Goal: Task Accomplishment & Management: Use online tool/utility

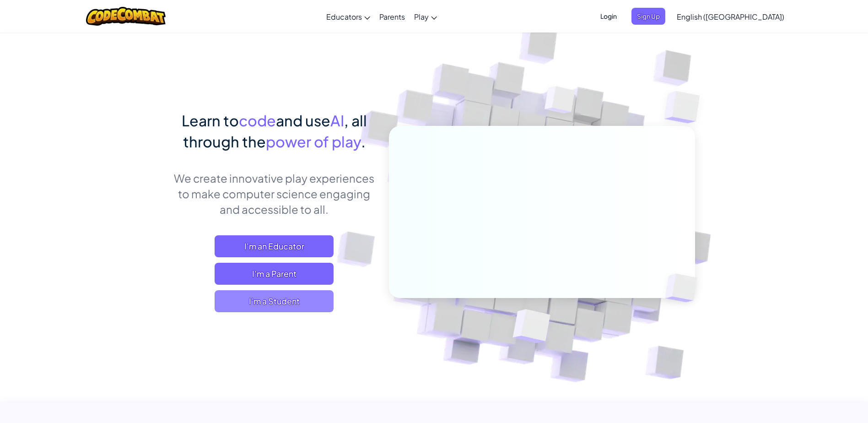
click at [288, 303] on span "I'm a Student" at bounding box center [273, 301] width 119 height 22
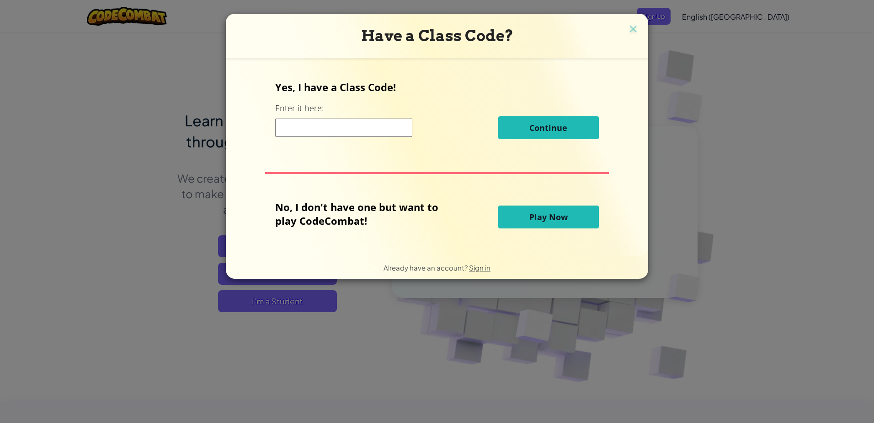
click at [499, 221] on button "Play Now" at bounding box center [549, 216] width 101 height 23
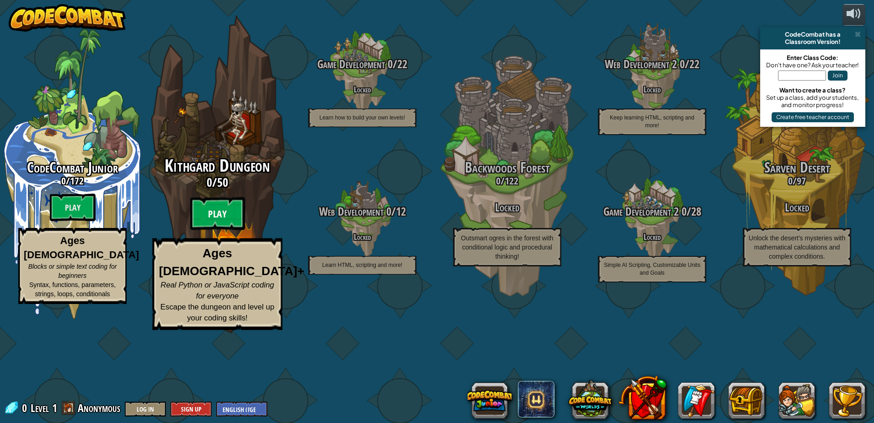
click at [231, 230] on btn "Play" at bounding box center [217, 213] width 55 height 33
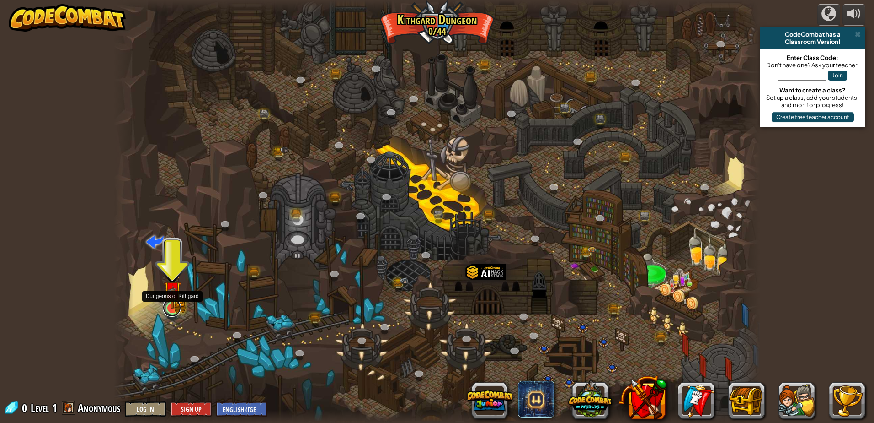
click at [174, 311] on link at bounding box center [172, 307] width 18 height 18
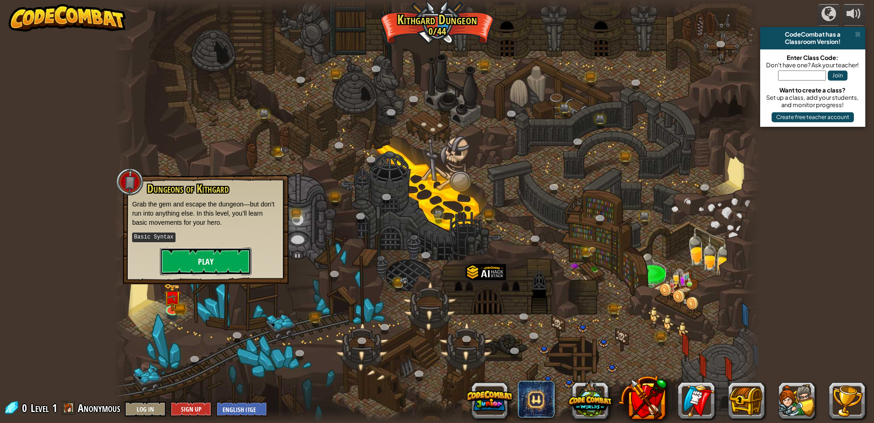
click at [196, 256] on button "Play" at bounding box center [205, 260] width 91 height 27
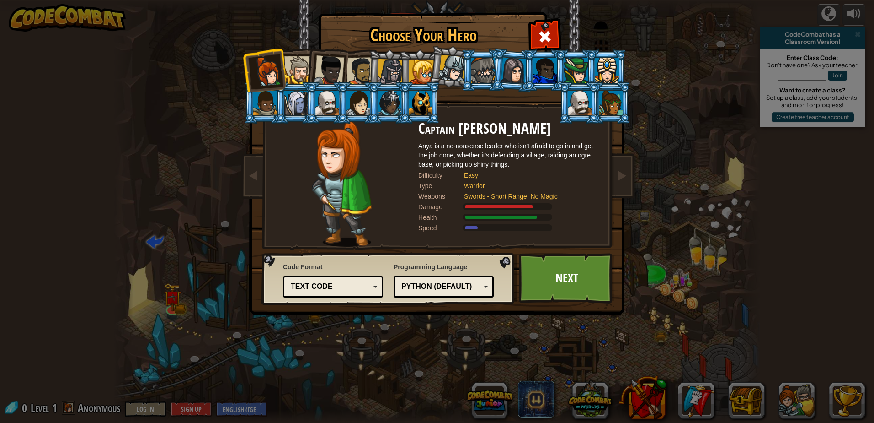
click at [516, 71] on div at bounding box center [514, 70] width 26 height 26
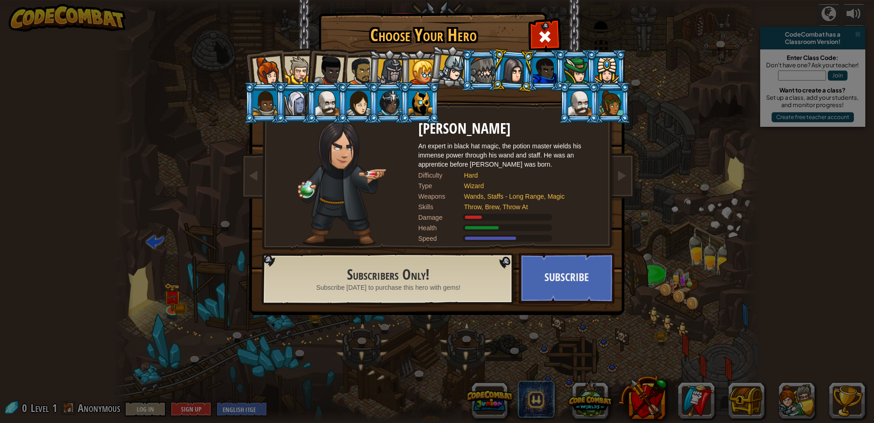
click at [322, 101] on div at bounding box center [328, 103] width 24 height 25
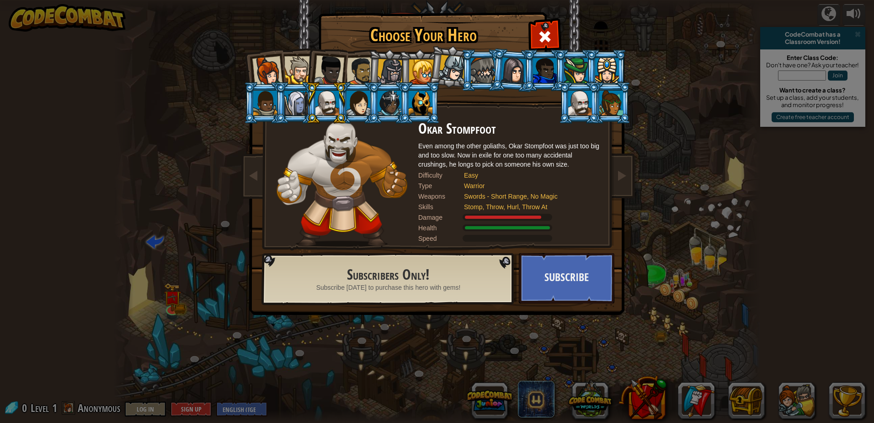
click at [443, 69] on div at bounding box center [452, 68] width 27 height 27
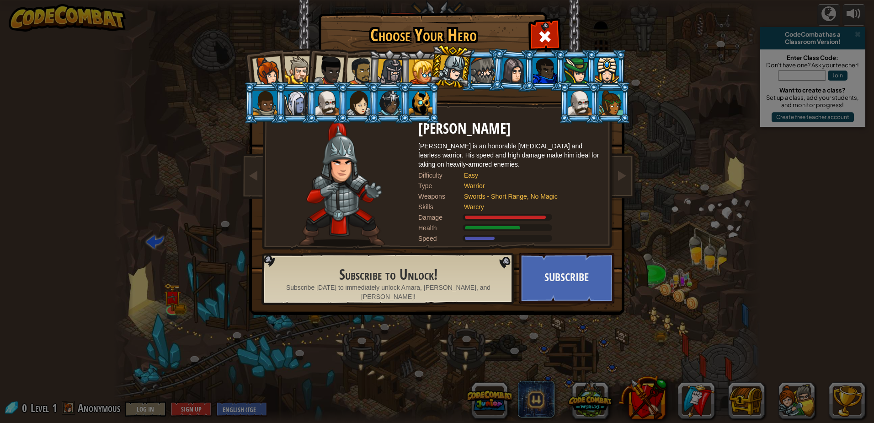
click at [389, 59] on li at bounding box center [388, 70] width 43 height 44
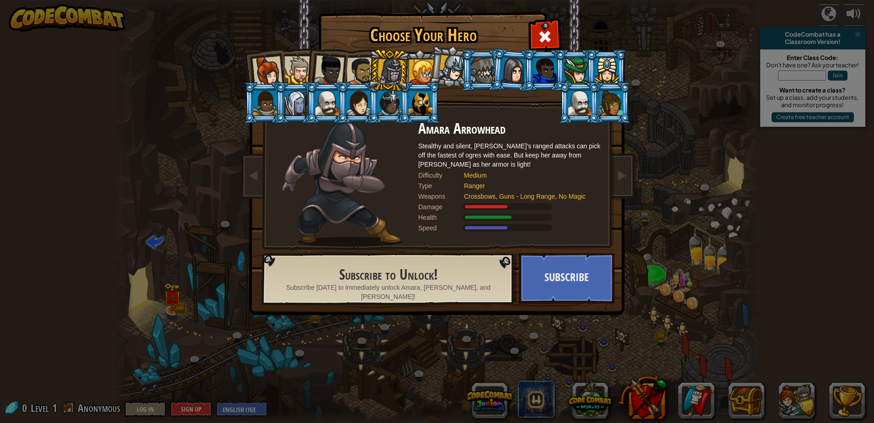
click at [414, 65] on div at bounding box center [421, 71] width 25 height 25
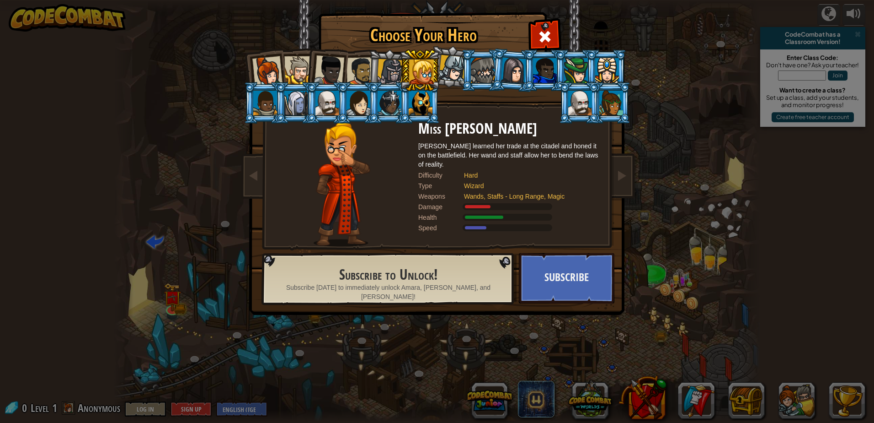
click at [293, 58] on div at bounding box center [298, 70] width 28 height 28
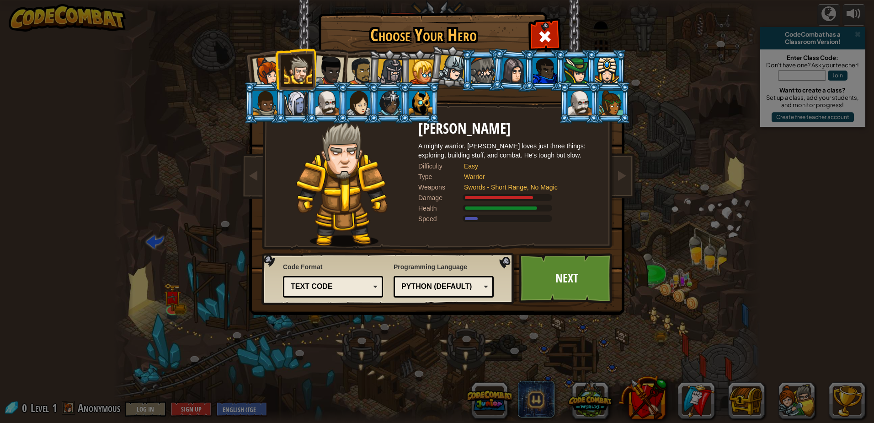
click at [290, 70] on div at bounding box center [298, 70] width 28 height 28
click at [269, 64] on div at bounding box center [267, 71] width 30 height 30
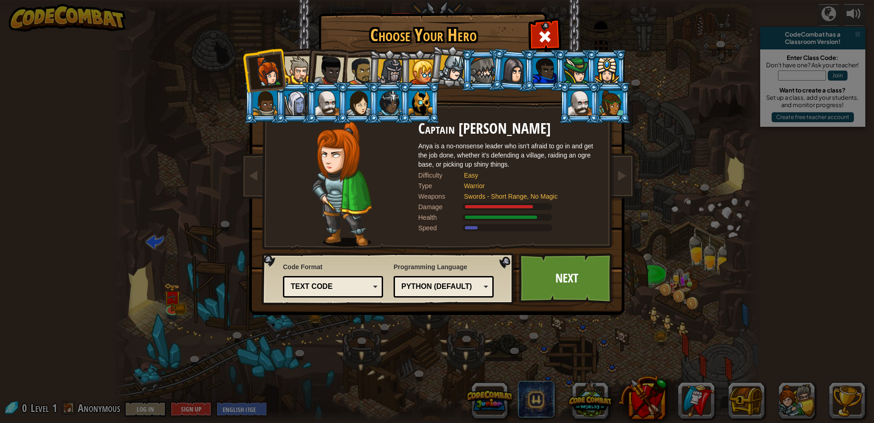
click at [351, 64] on div at bounding box center [361, 71] width 28 height 28
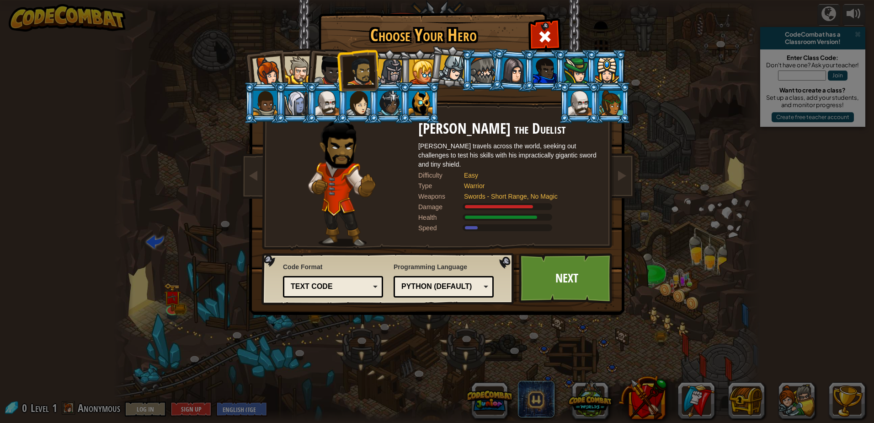
click at [332, 68] on div at bounding box center [329, 70] width 30 height 30
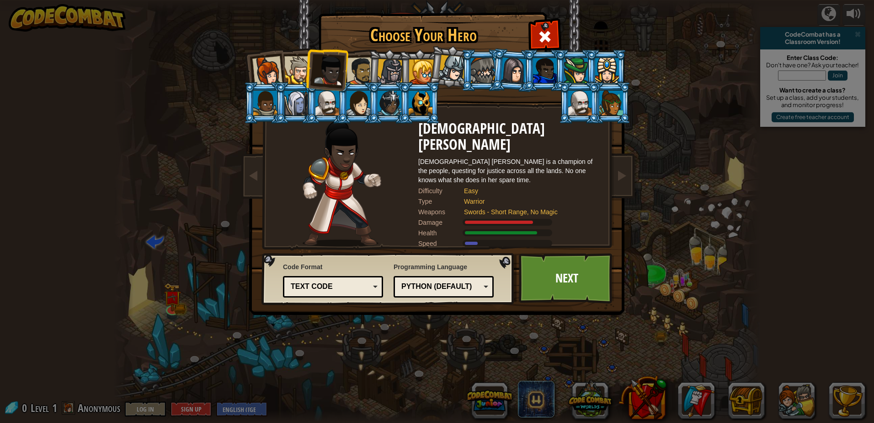
click at [330, 178] on img at bounding box center [342, 184] width 79 height 126
click at [342, 185] on img at bounding box center [342, 184] width 79 height 126
click at [276, 72] on div at bounding box center [267, 71] width 30 height 30
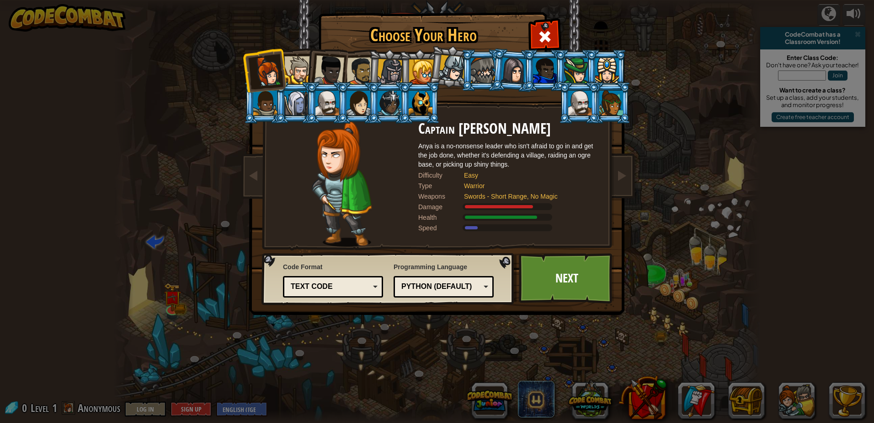
click at [333, 62] on div at bounding box center [329, 70] width 30 height 30
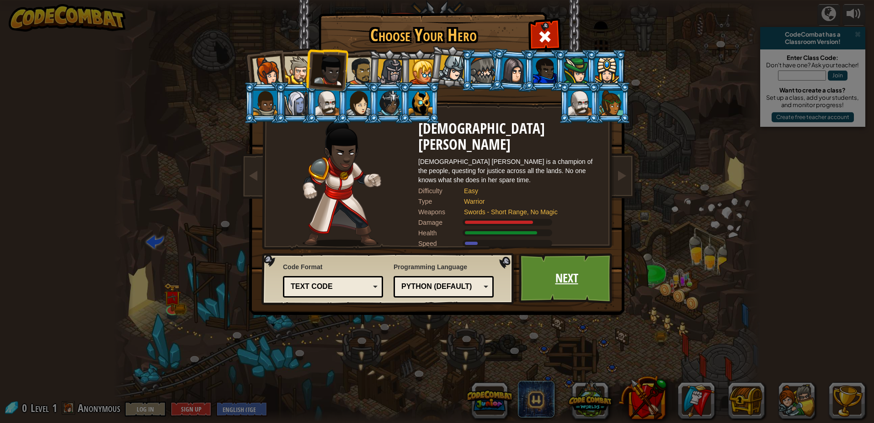
click at [568, 285] on link "Next" at bounding box center [567, 278] width 96 height 50
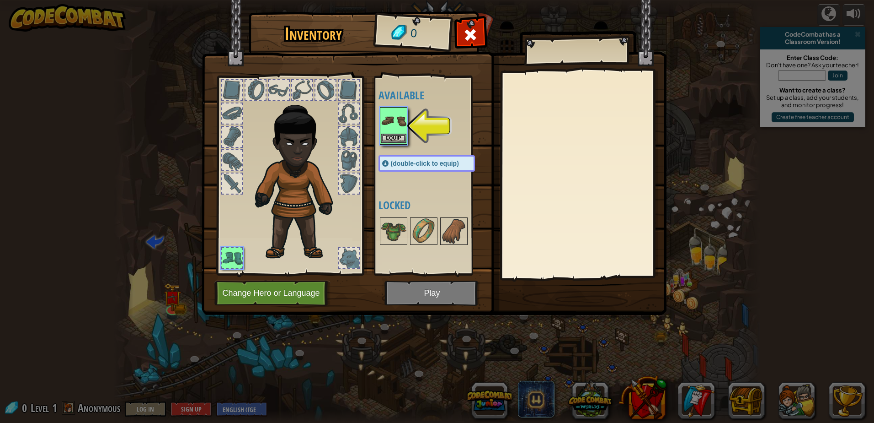
click at [392, 130] on img at bounding box center [394, 121] width 26 height 26
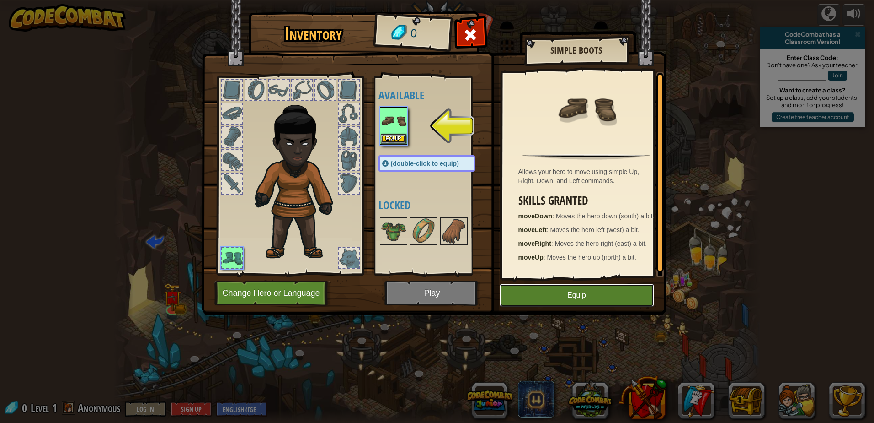
click at [550, 296] on button "Equip" at bounding box center [577, 295] width 155 height 23
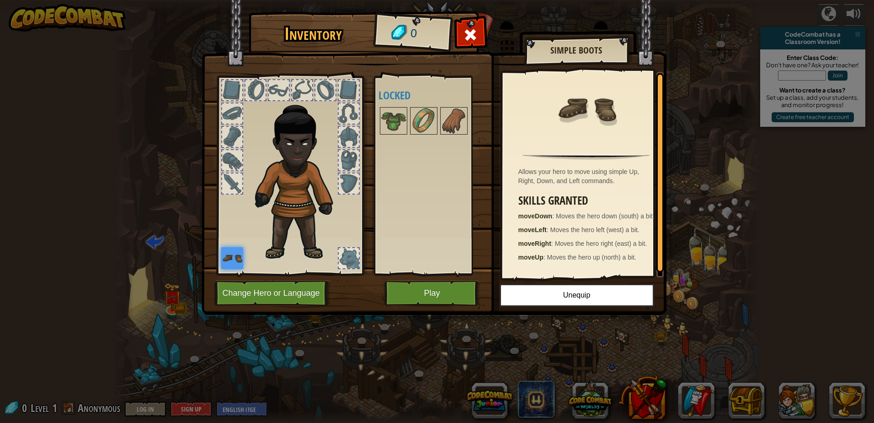
click at [318, 89] on div at bounding box center [326, 90] width 20 height 20
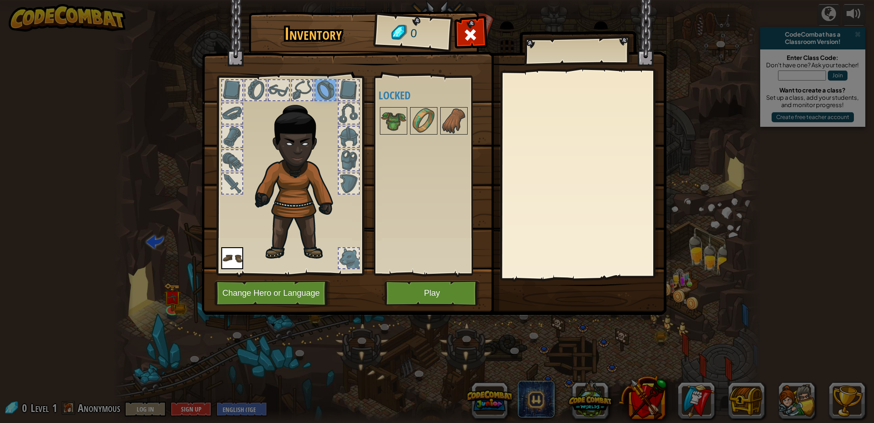
click at [355, 80] on div at bounding box center [349, 90] width 22 height 22
click at [352, 118] on div at bounding box center [349, 113] width 20 height 20
click at [342, 134] on div at bounding box center [349, 137] width 20 height 20
click at [348, 161] on div at bounding box center [349, 160] width 20 height 20
click at [348, 185] on div at bounding box center [349, 183] width 20 height 20
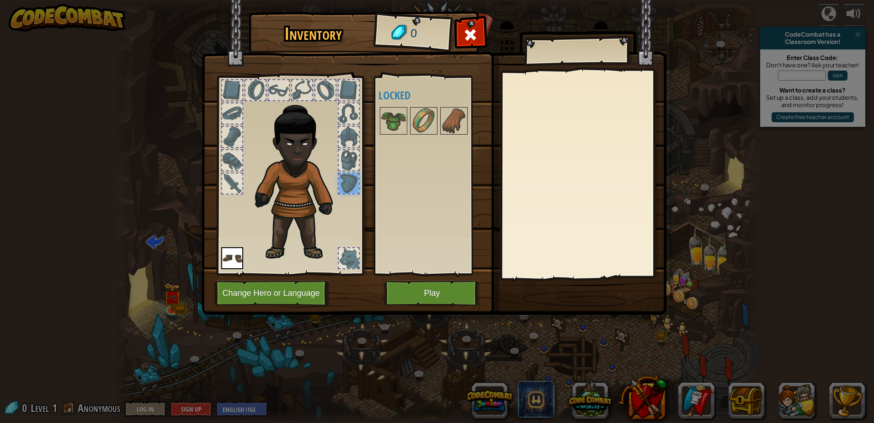
click at [337, 266] on div at bounding box center [289, 173] width 151 height 206
click at [338, 251] on div at bounding box center [349, 258] width 22 height 22
click at [234, 174] on div at bounding box center [232, 183] width 20 height 20
click at [232, 162] on div at bounding box center [232, 160] width 20 height 20
click at [236, 128] on div at bounding box center [232, 137] width 20 height 20
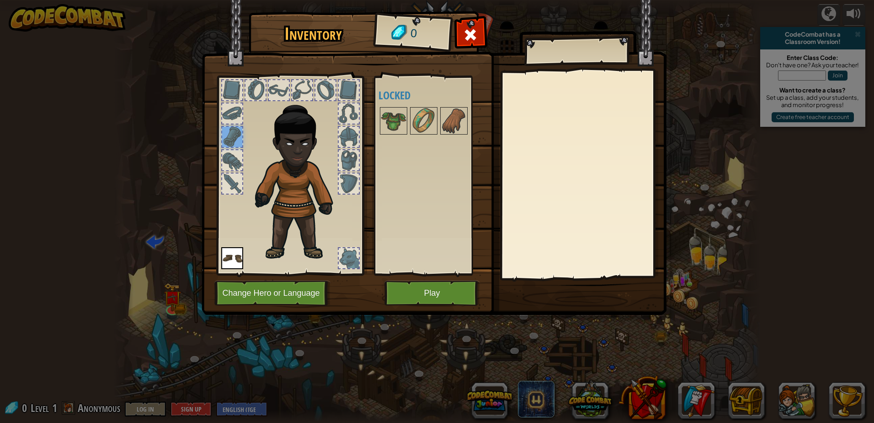
click at [238, 102] on div at bounding box center [232, 113] width 22 height 22
click at [237, 83] on div at bounding box center [232, 90] width 20 height 20
click at [238, 83] on div at bounding box center [232, 90] width 20 height 20
click at [353, 133] on div at bounding box center [349, 137] width 20 height 20
click at [412, 287] on button "Play" at bounding box center [433, 292] width 96 height 25
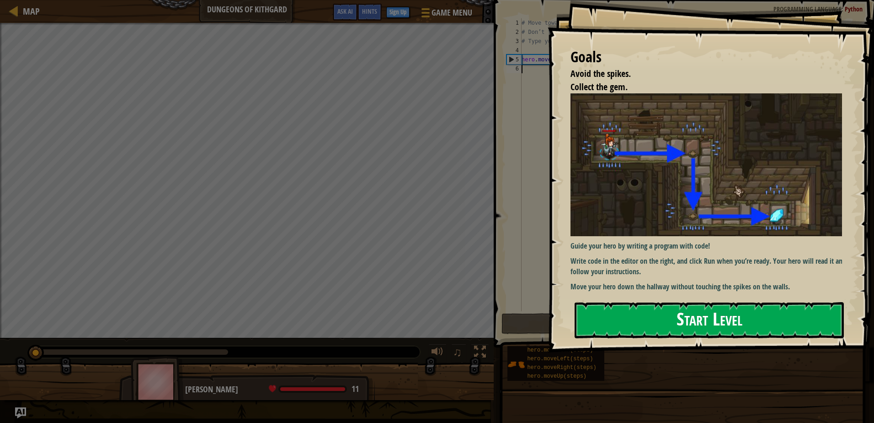
click at [704, 325] on button "Start Level" at bounding box center [709, 320] width 269 height 36
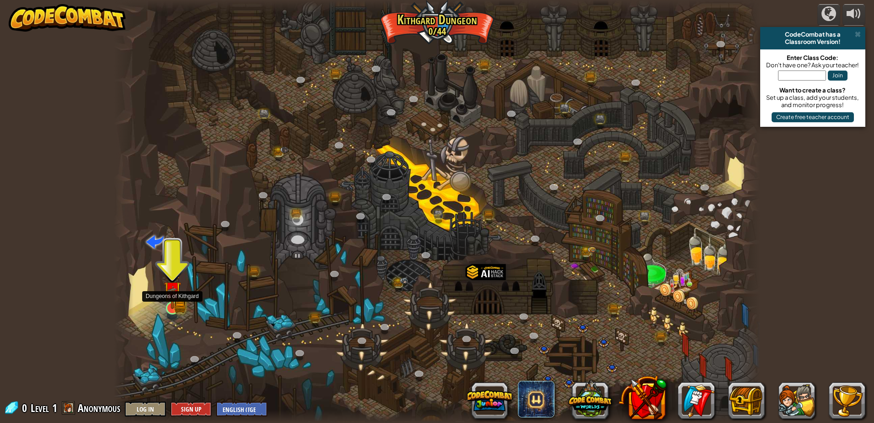
click at [171, 300] on img at bounding box center [172, 290] width 17 height 38
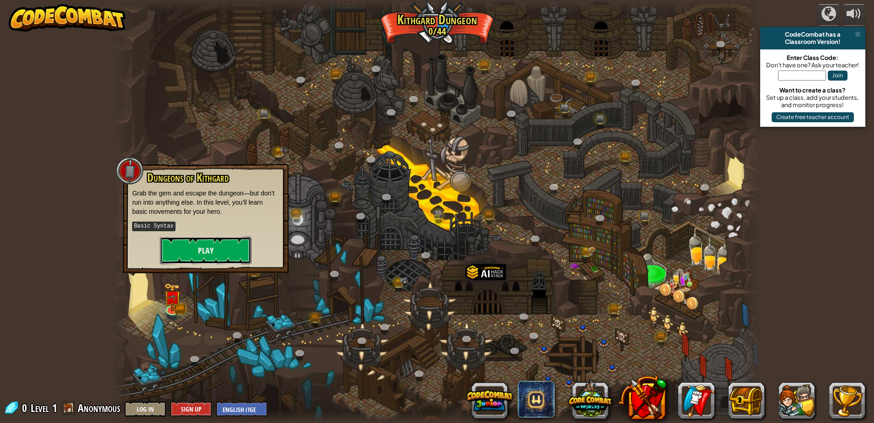
click at [210, 249] on button "Play" at bounding box center [205, 249] width 91 height 27
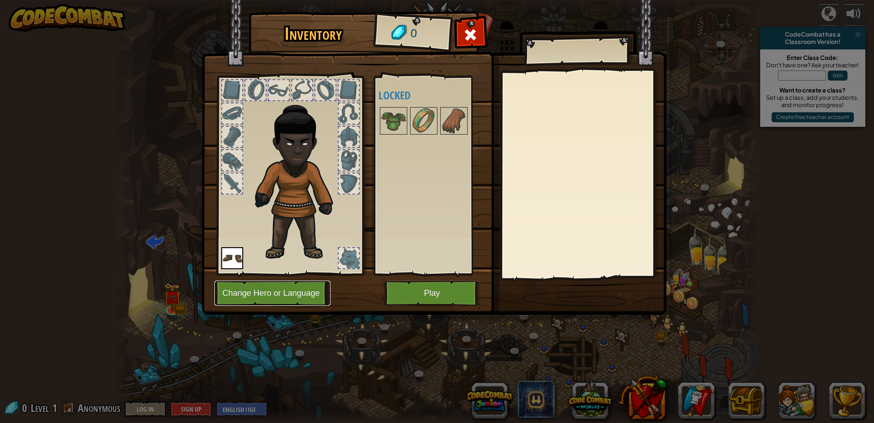
click at [289, 288] on button "Change Hero or Language" at bounding box center [272, 292] width 116 height 25
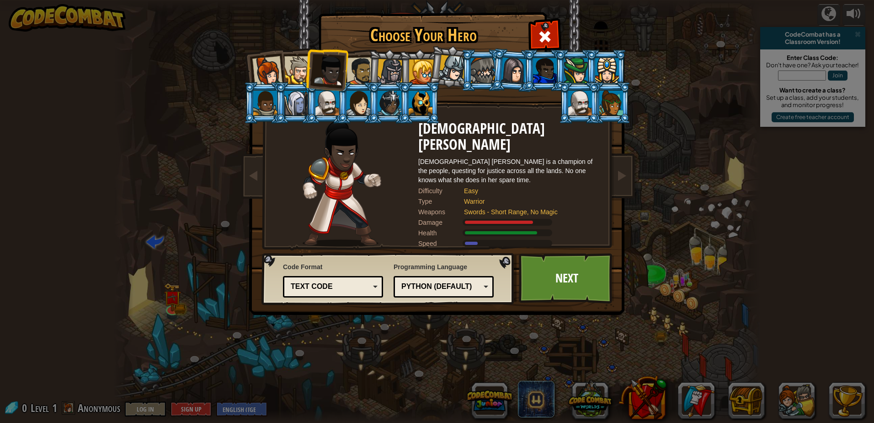
click at [275, 70] on div at bounding box center [267, 71] width 30 height 30
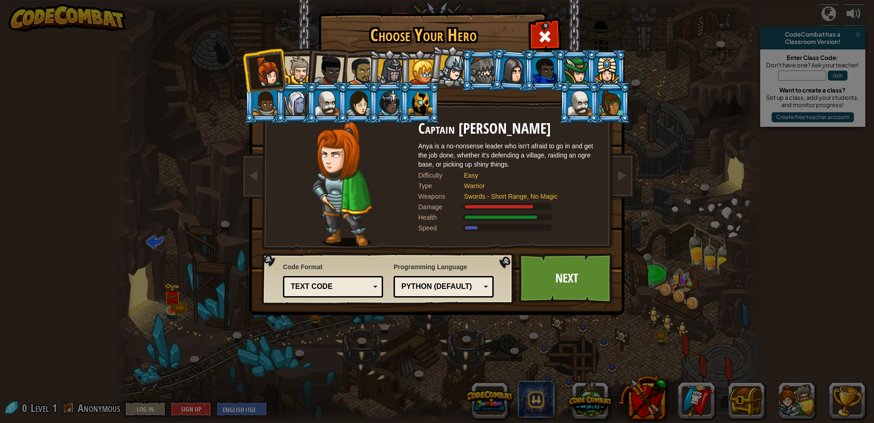
click at [336, 70] on div at bounding box center [329, 70] width 30 height 30
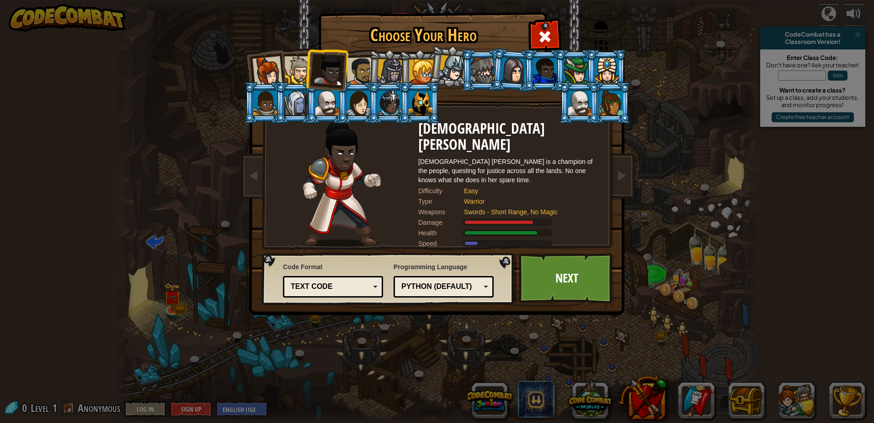
click at [304, 66] on div at bounding box center [298, 70] width 28 height 28
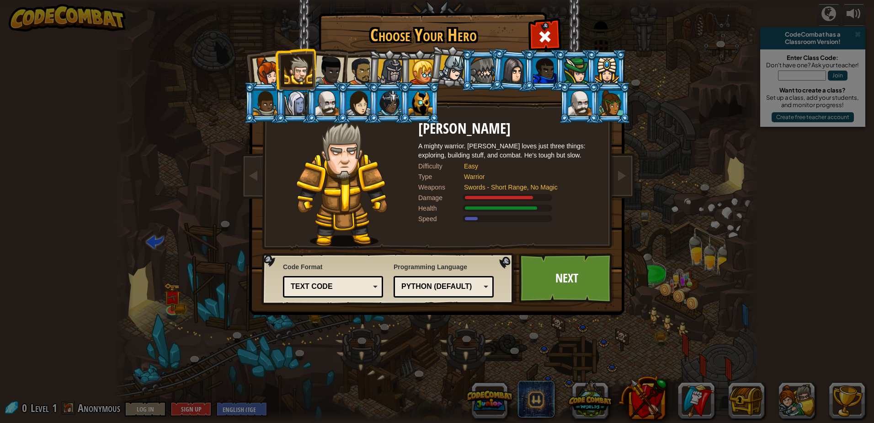
click at [360, 67] on div at bounding box center [361, 71] width 28 height 28
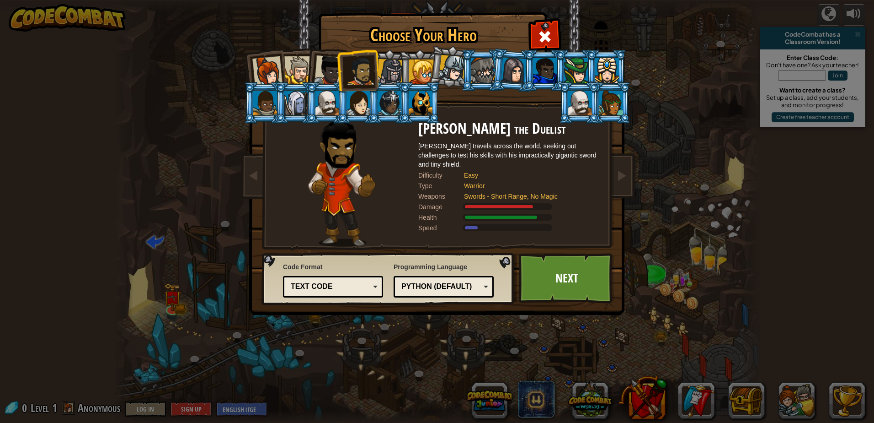
click at [274, 63] on div at bounding box center [267, 71] width 30 height 30
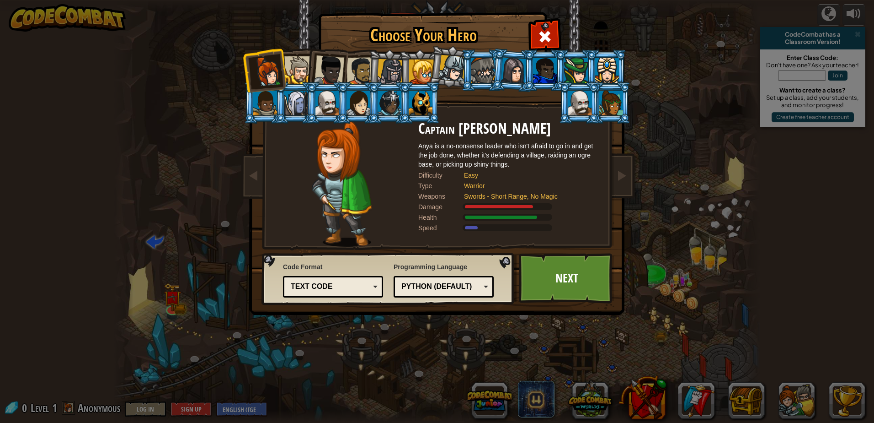
click at [418, 286] on div "Python (Default)" at bounding box center [441, 286] width 79 height 11
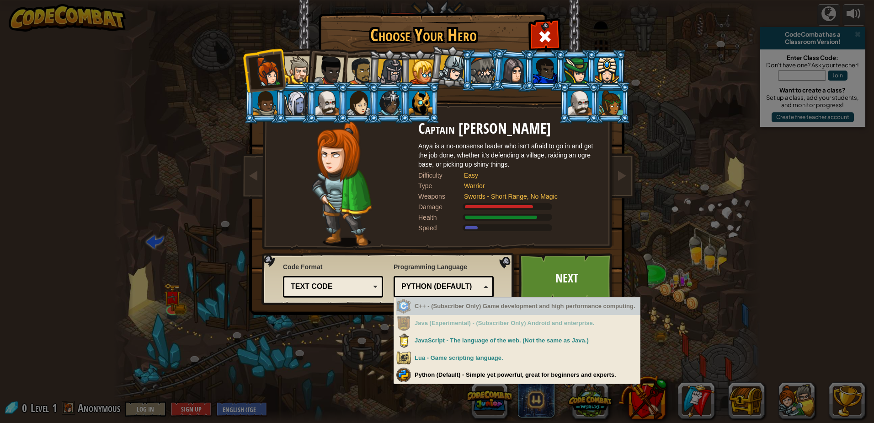
click at [446, 289] on div "Python (Default)" at bounding box center [441, 286] width 79 height 11
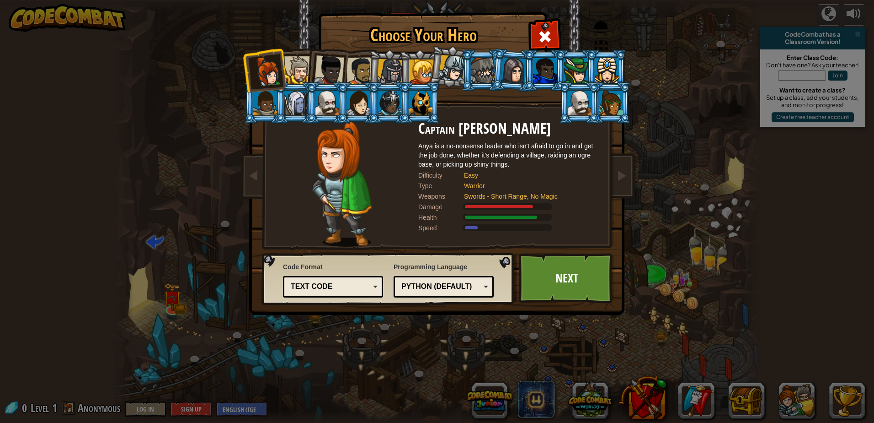
click at [331, 279] on div "Text code Blocks and code Blocks Blocks (Icons) Text code" at bounding box center [333, 286] width 100 height 21
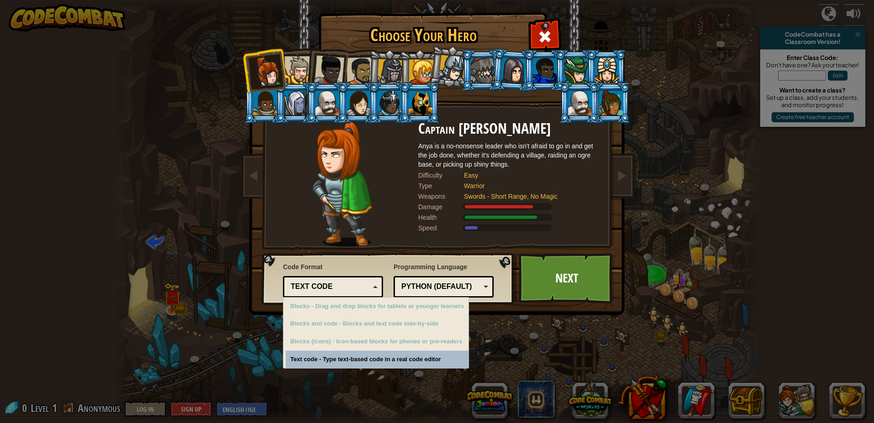
click at [328, 281] on div "Text code" at bounding box center [330, 286] width 79 height 11
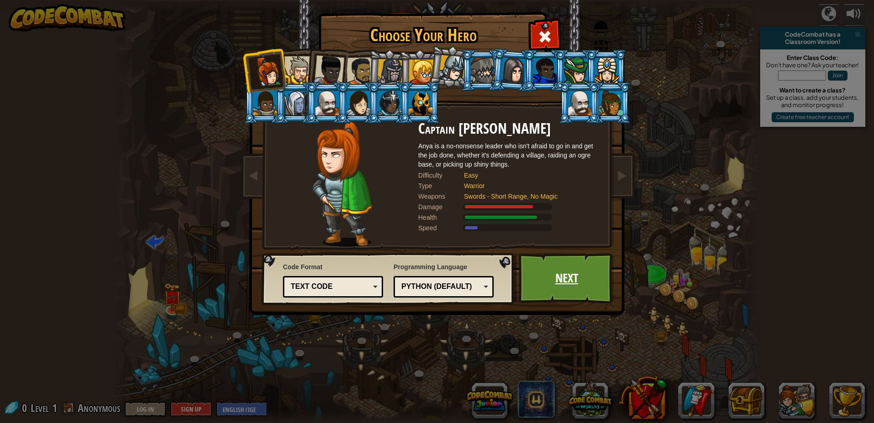
click at [589, 300] on link "Next" at bounding box center [567, 278] width 96 height 50
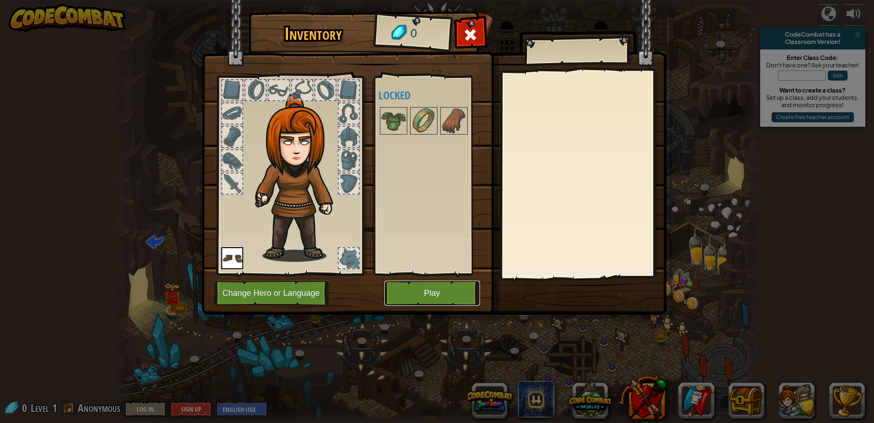
click at [441, 291] on button "Play" at bounding box center [433, 292] width 96 height 25
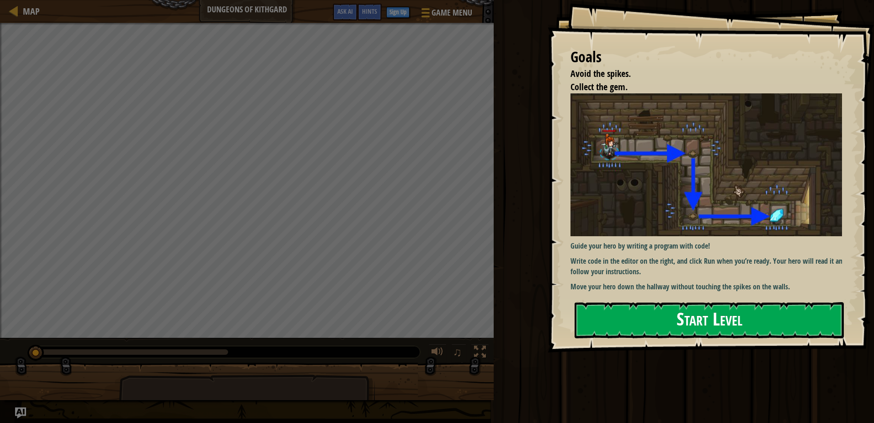
click at [605, 305] on button "Start Level" at bounding box center [709, 320] width 269 height 36
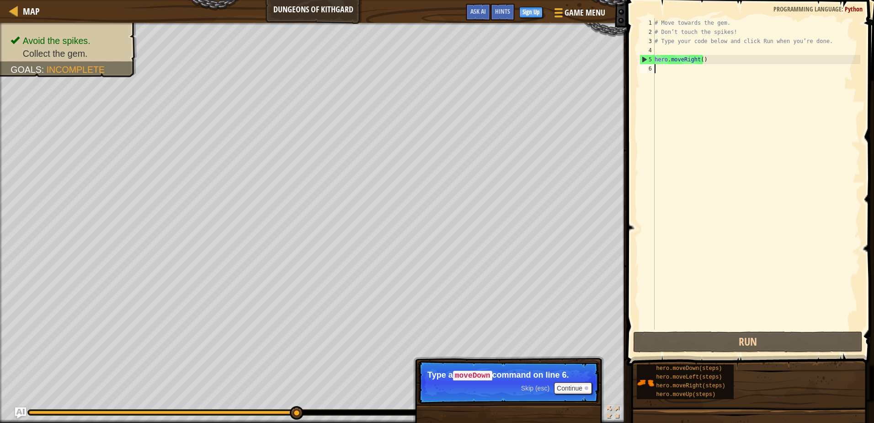
type textarea "m"
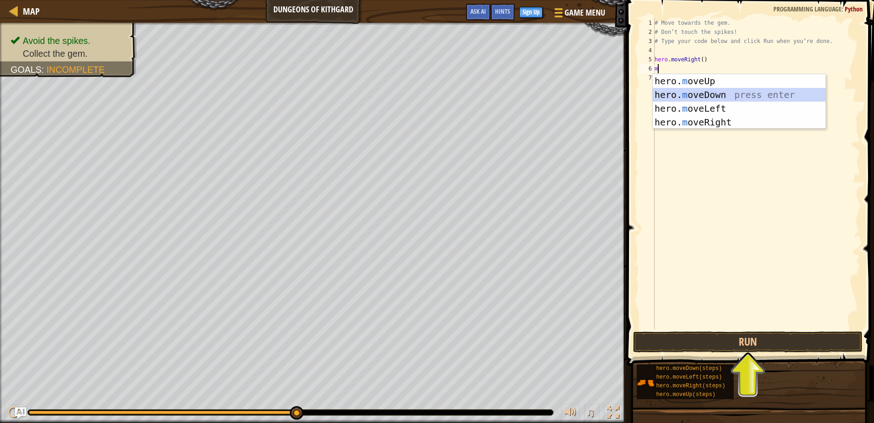
click at [713, 91] on div "hero. m oveUp press enter hero. m oveDown press enter hero. m oveLeft press ent…" at bounding box center [739, 115] width 173 height 82
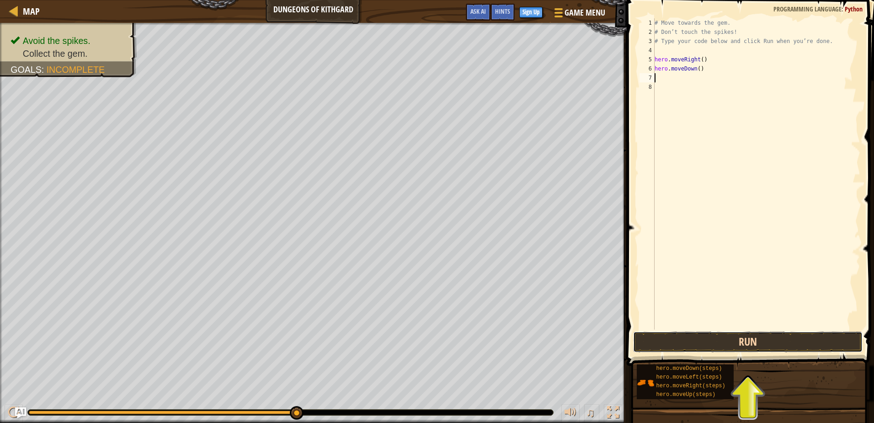
click at [729, 340] on button "Run" at bounding box center [747, 341] width 229 height 21
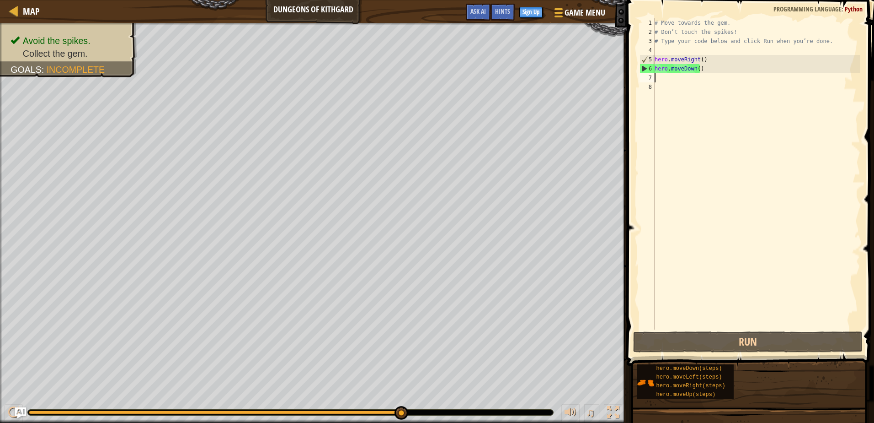
type textarea "m"
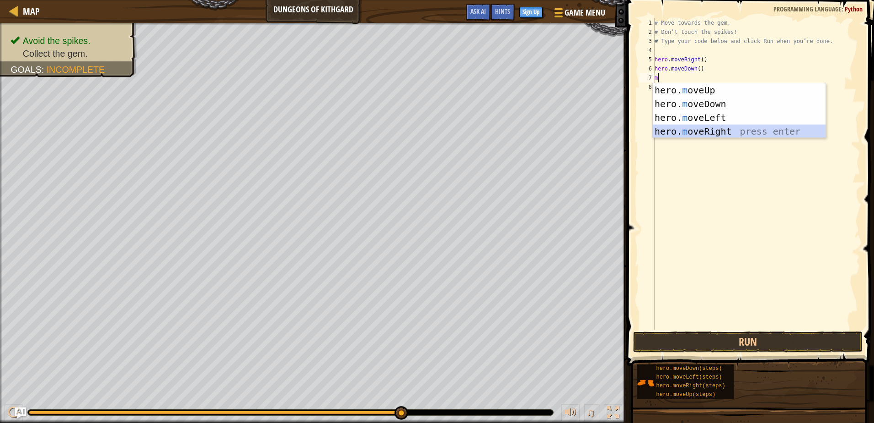
click at [688, 131] on div "hero. m oveUp press enter hero. m oveDown press enter hero. m oveLeft press ent…" at bounding box center [739, 124] width 173 height 82
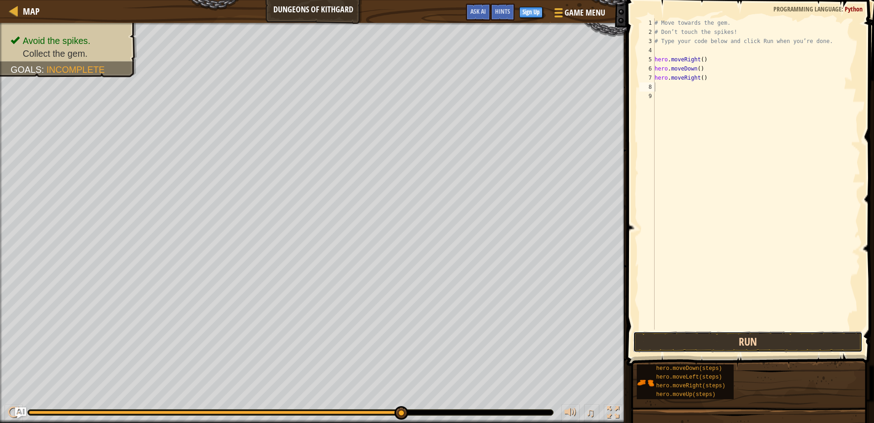
click at [723, 343] on button "Run" at bounding box center [747, 341] width 229 height 21
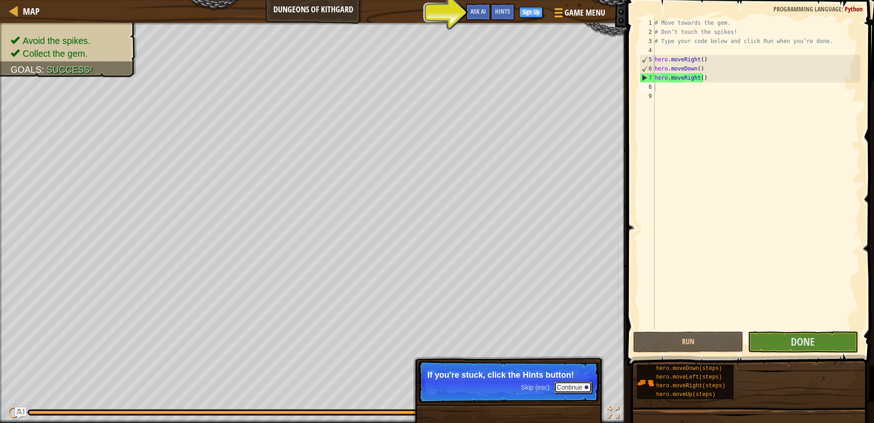
click at [583, 386] on button "Continue" at bounding box center [573, 387] width 38 height 12
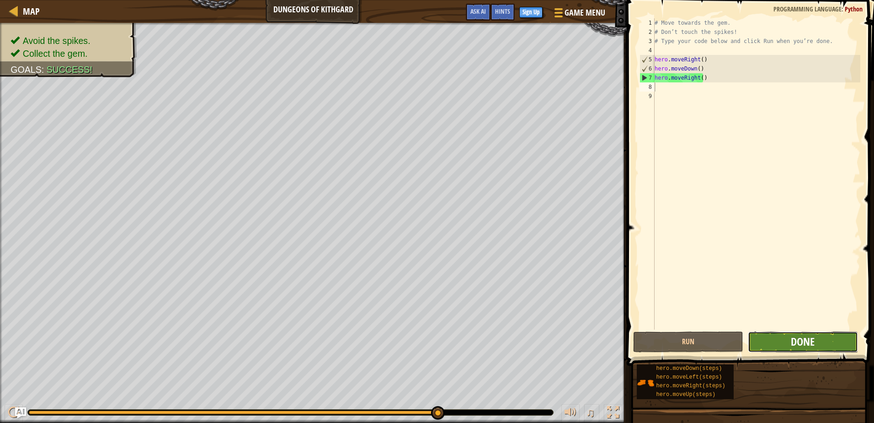
click at [799, 344] on span "Done" at bounding box center [803, 341] width 24 height 15
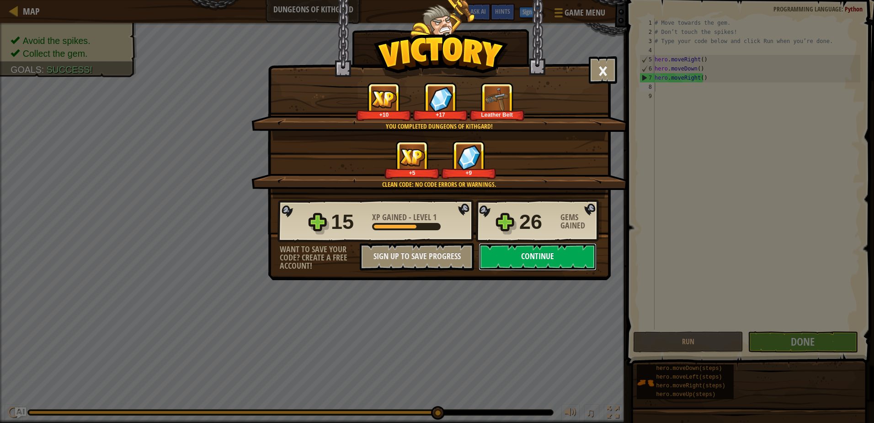
click at [526, 262] on button "Continue" at bounding box center [538, 256] width 118 height 27
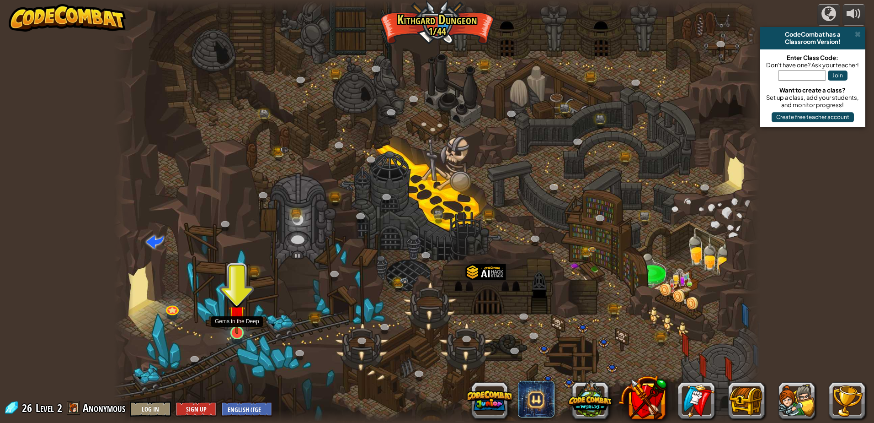
click at [234, 330] on img at bounding box center [237, 314] width 17 height 40
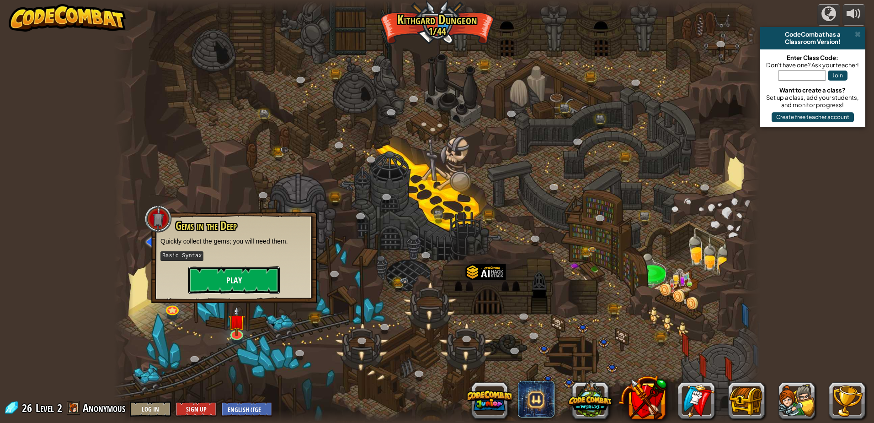
click at [219, 276] on button "Play" at bounding box center [233, 279] width 91 height 27
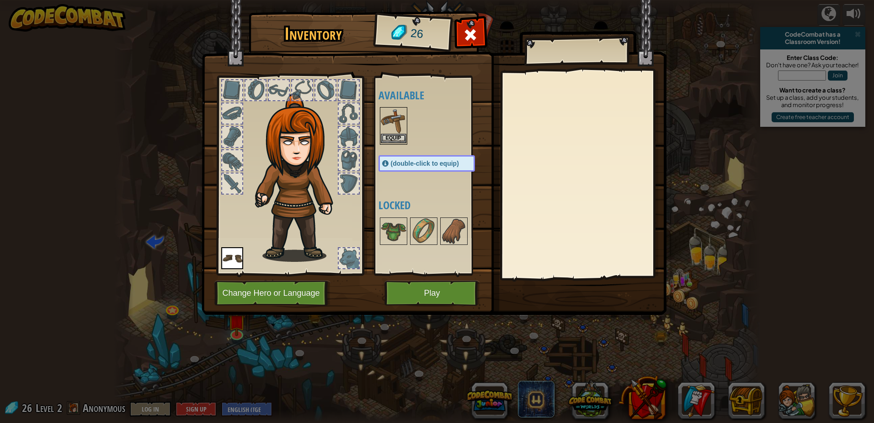
click at [395, 120] on img at bounding box center [394, 121] width 26 height 26
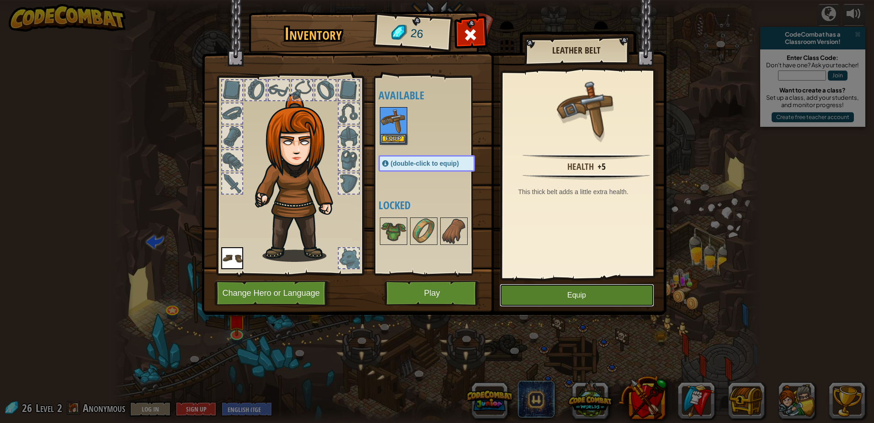
click at [603, 291] on button "Equip" at bounding box center [577, 295] width 155 height 23
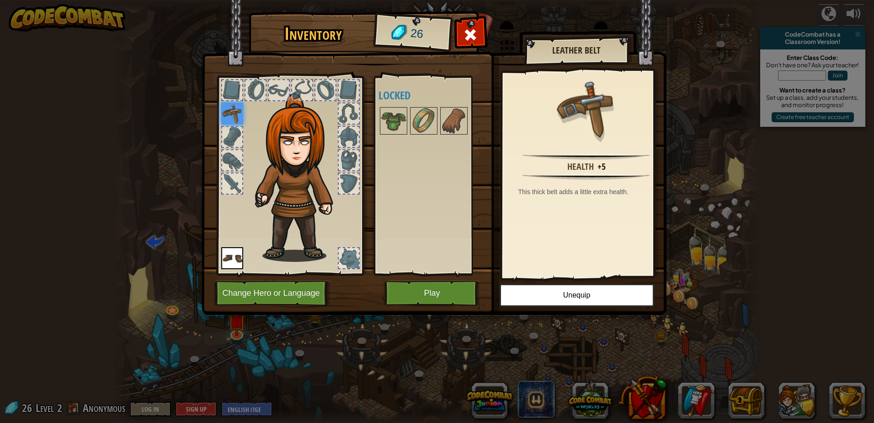
click at [227, 111] on img at bounding box center [232, 113] width 22 height 22
click at [228, 111] on img at bounding box center [232, 113] width 22 height 22
click at [227, 247] on div at bounding box center [289, 173] width 151 height 206
click at [544, 300] on button "Unequip" at bounding box center [577, 295] width 155 height 23
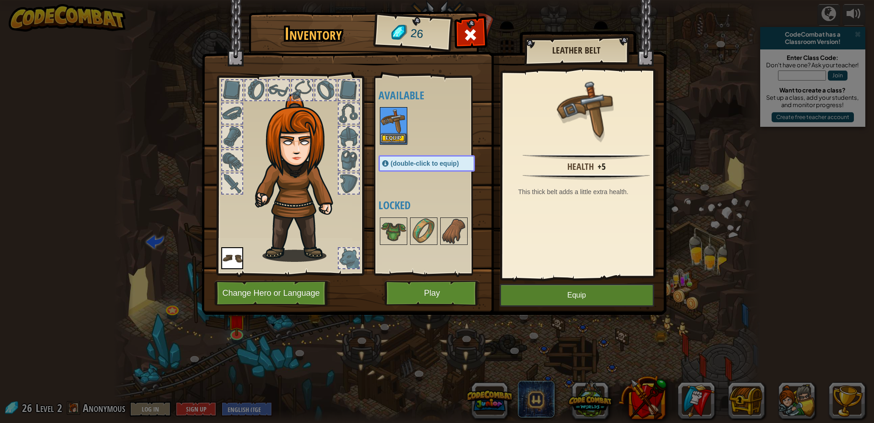
click at [393, 132] on img at bounding box center [394, 121] width 26 height 26
click at [388, 136] on button "Equip" at bounding box center [394, 139] width 26 height 10
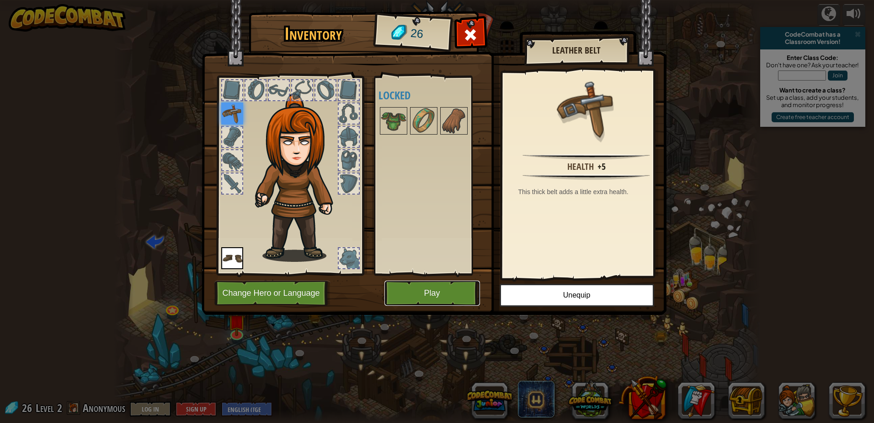
click at [424, 291] on button "Play" at bounding box center [433, 292] width 96 height 25
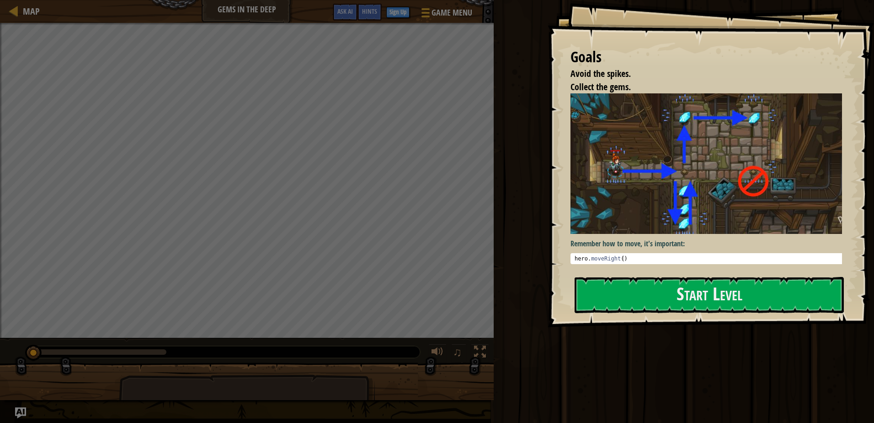
click at [678, 262] on div "Remember how to move, it's important: 1 hero . moveRight ( ) הההההההההההההההההה…" at bounding box center [710, 180] width 279 height 174
type textarea "hero.moveRight()"
drag, startPoint x: 675, startPoint y: 256, endPoint x: 664, endPoint y: 258, distance: 11.7
click at [664, 258] on div "hero . moveRight ( )" at bounding box center [710, 264] width 274 height 19
click at [575, 250] on div "Remember how to move, it's important: hero.moveRight() 1 hero . moveRight ( ) ה…" at bounding box center [710, 178] width 279 height 171
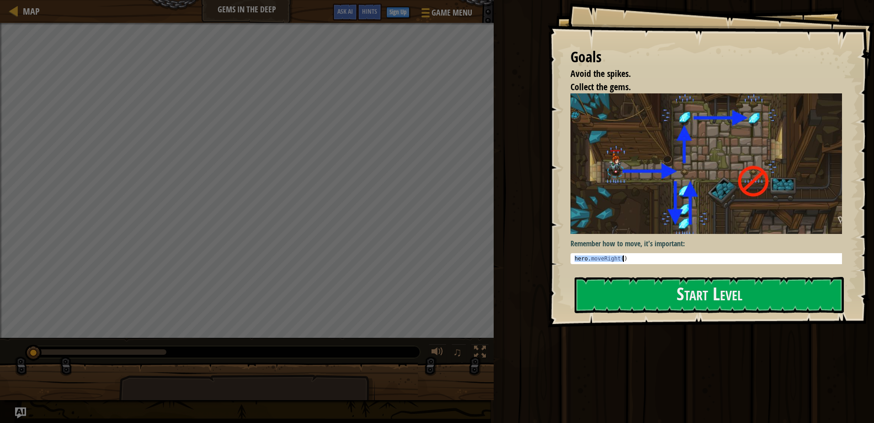
drag, startPoint x: 575, startPoint y: 256, endPoint x: 627, endPoint y: 255, distance: 52.6
click at [627, 255] on div "hero . moveRight ( )" at bounding box center [710, 264] width 274 height 19
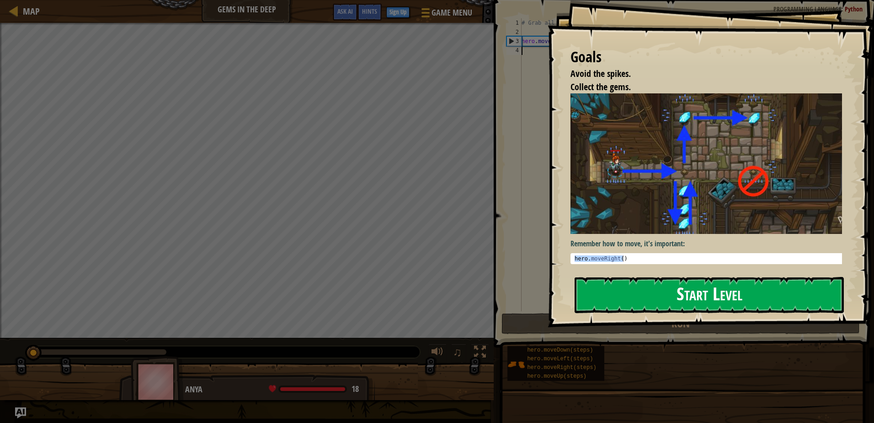
click at [652, 294] on button "Start Level" at bounding box center [709, 295] width 269 height 36
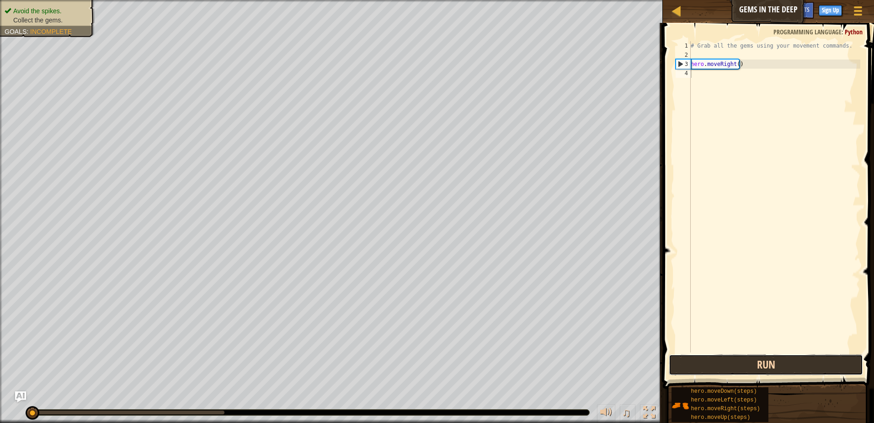
click at [773, 359] on button "Run" at bounding box center [766, 364] width 194 height 21
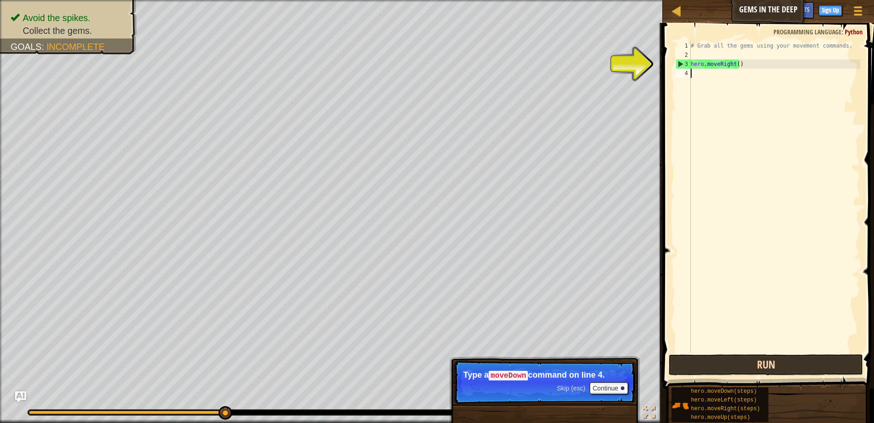
type textarea "m"
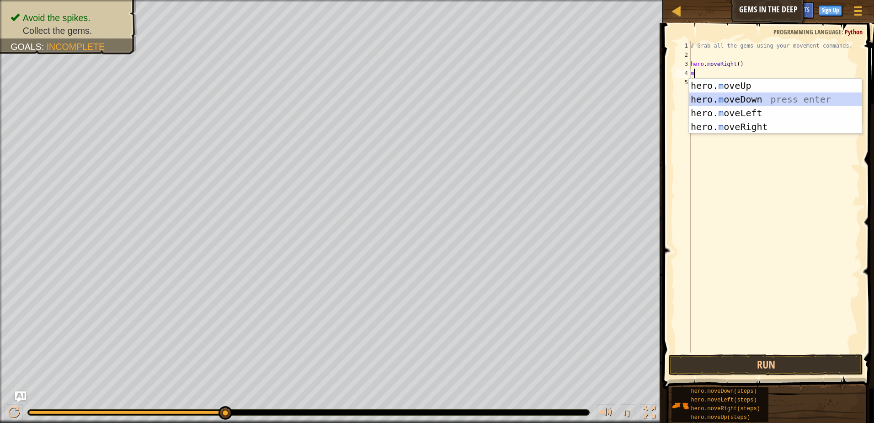
click at [701, 95] on div "hero. m oveUp press enter hero. m oveDown press enter hero. m oveLeft press ent…" at bounding box center [775, 120] width 173 height 82
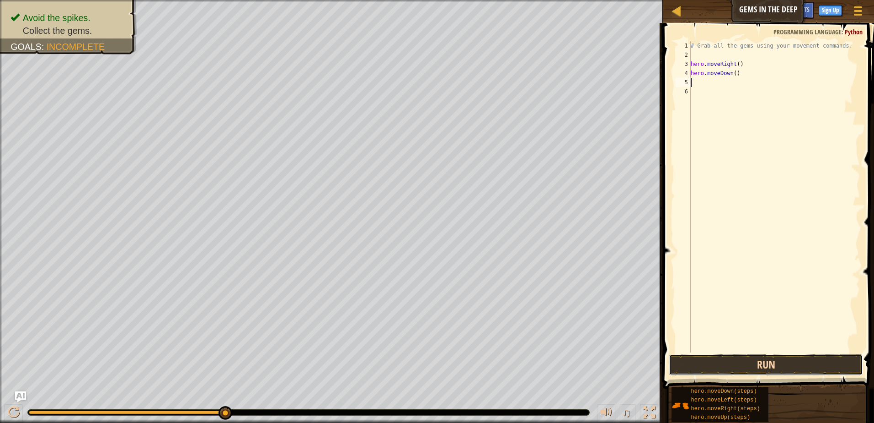
click at [728, 368] on button "Run" at bounding box center [766, 364] width 194 height 21
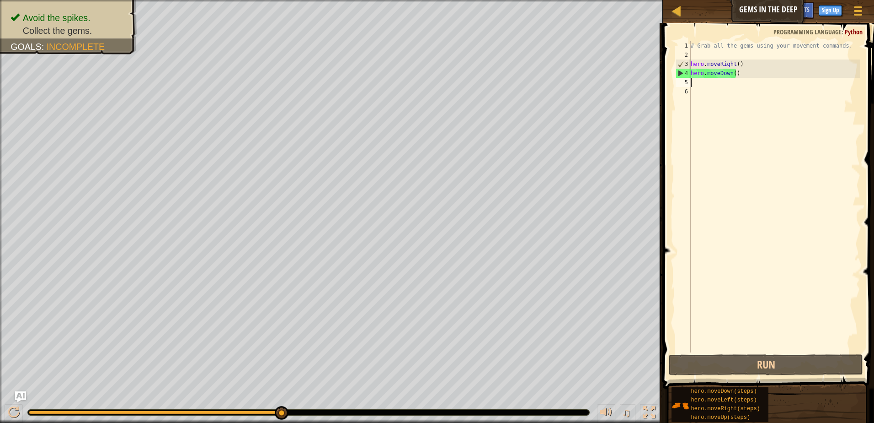
type textarea "m"
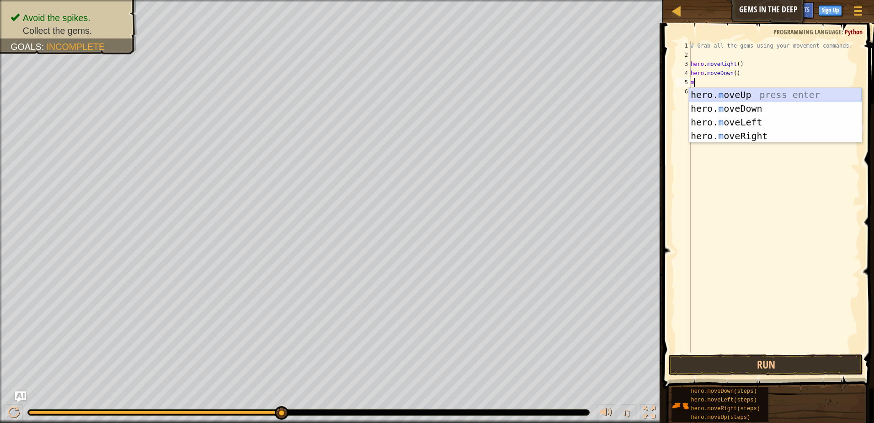
click at [760, 94] on div "hero. m oveUp press enter hero. m oveDown press enter hero. m oveLeft press ent…" at bounding box center [775, 129] width 173 height 82
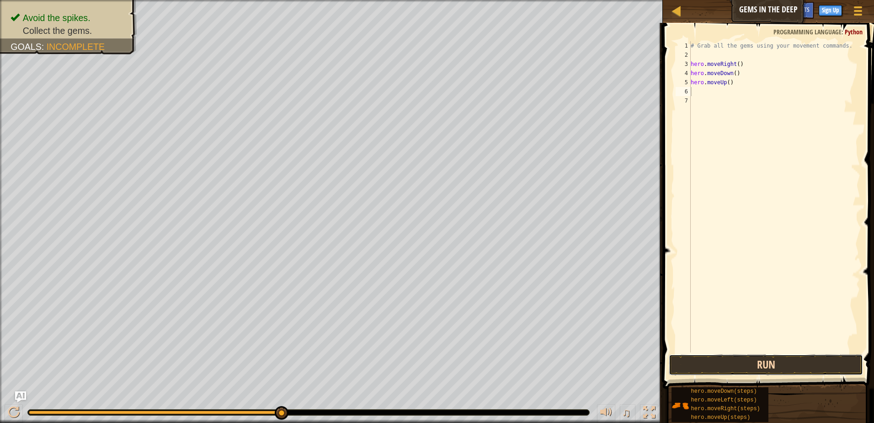
click at [784, 365] on button "Run" at bounding box center [766, 364] width 194 height 21
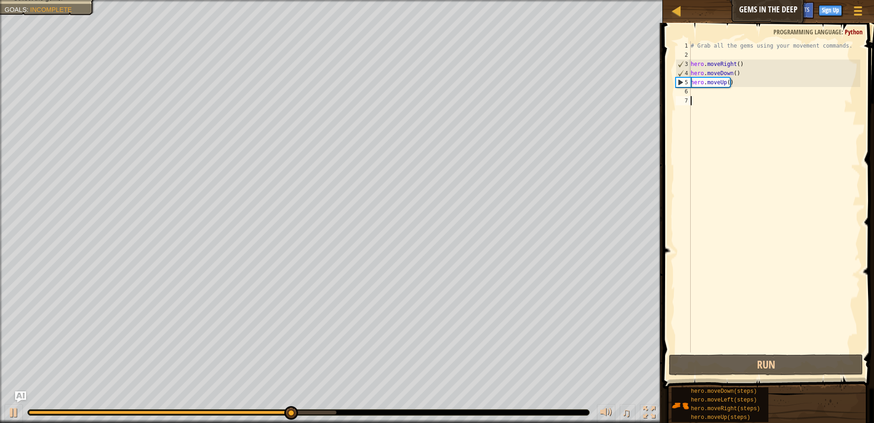
click at [722, 97] on div "# Grab all the gems using your movement commands. hero . moveRight ( ) hero . m…" at bounding box center [775, 205] width 172 height 329
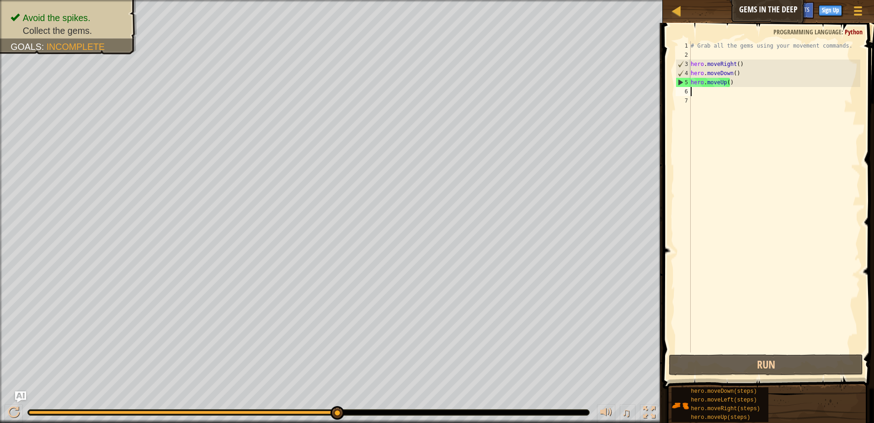
click at [711, 94] on div "# Grab all the gems using your movement commands. hero . moveRight ( ) hero . m…" at bounding box center [775, 205] width 172 height 329
type textarea "m"
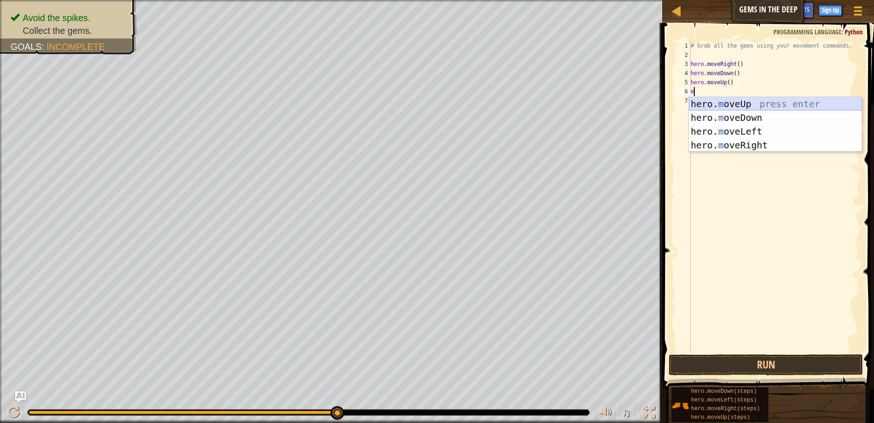
click at [718, 103] on div "hero. m oveUp press enter hero. m oveDown press enter hero. m oveLeft press ent…" at bounding box center [775, 138] width 173 height 82
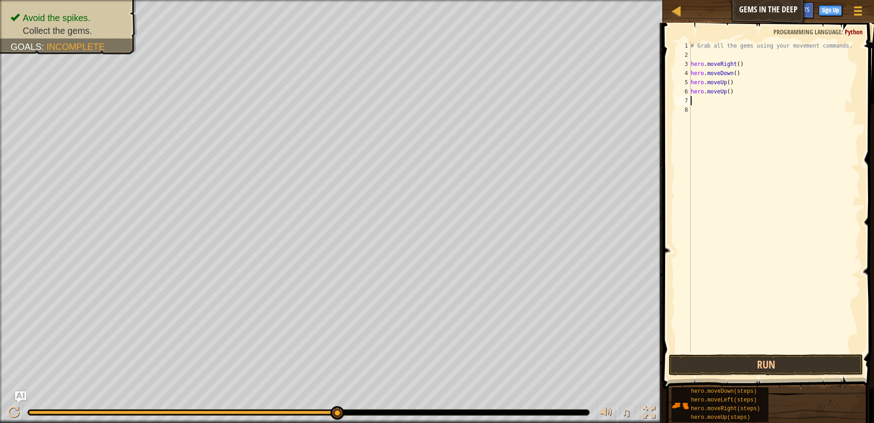
click at [693, 102] on div "# Grab all the gems using your movement commands. hero . moveRight ( ) hero . m…" at bounding box center [775, 205] width 172 height 329
type textarea "m"
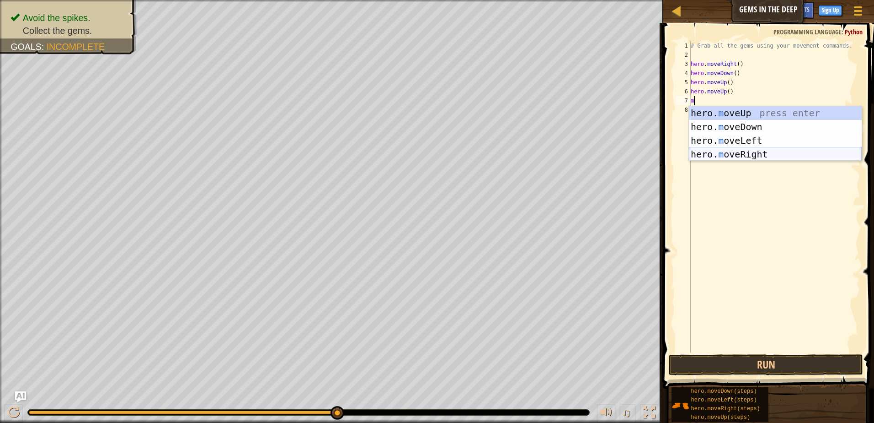
click at [751, 155] on div "hero. m oveUp press enter hero. m oveDown press enter hero. m oveLeft press ent…" at bounding box center [775, 147] width 173 height 82
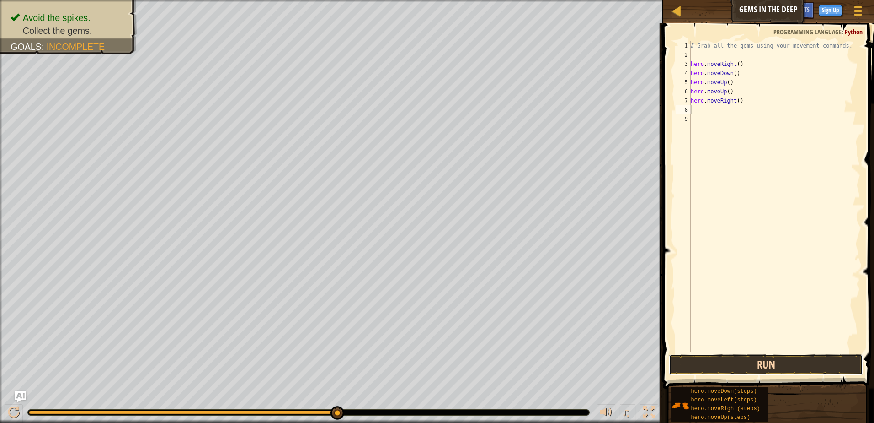
click at [769, 364] on button "Run" at bounding box center [766, 364] width 194 height 21
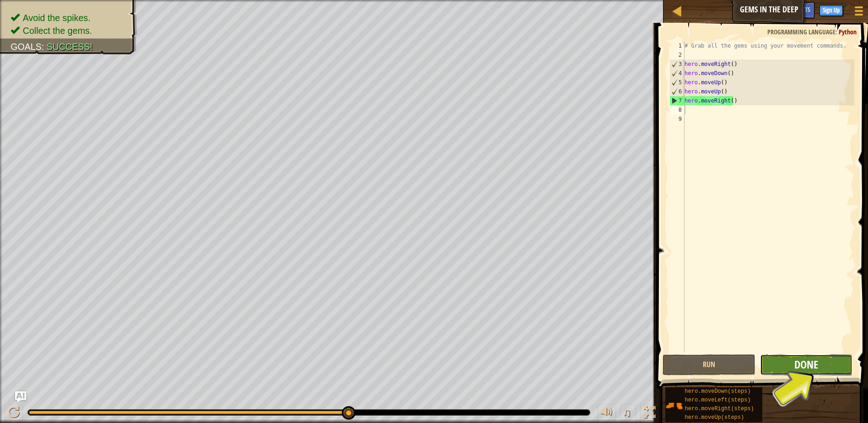
click at [797, 368] on span "Done" at bounding box center [806, 364] width 24 height 15
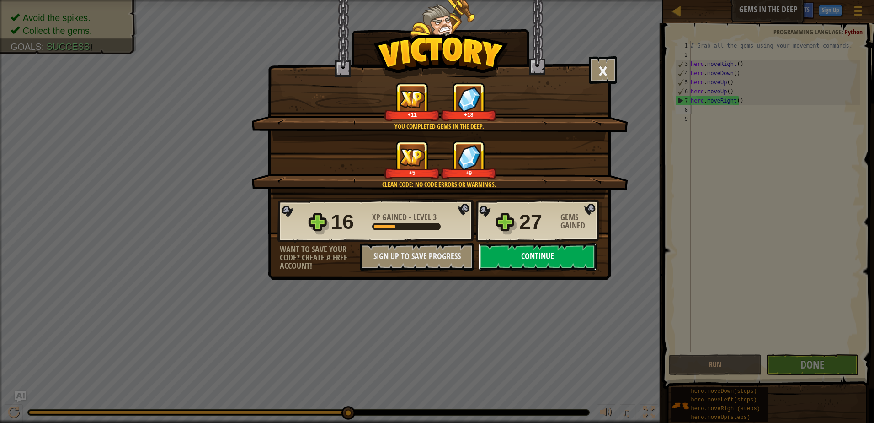
click at [538, 253] on button "Continue" at bounding box center [538, 256] width 118 height 27
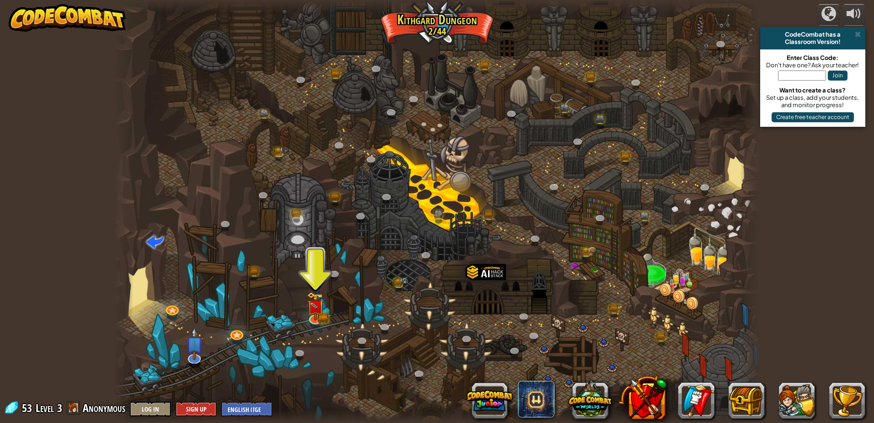
click at [305, 312] on div at bounding box center [437, 211] width 647 height 423
click at [320, 313] on img at bounding box center [315, 299] width 17 height 38
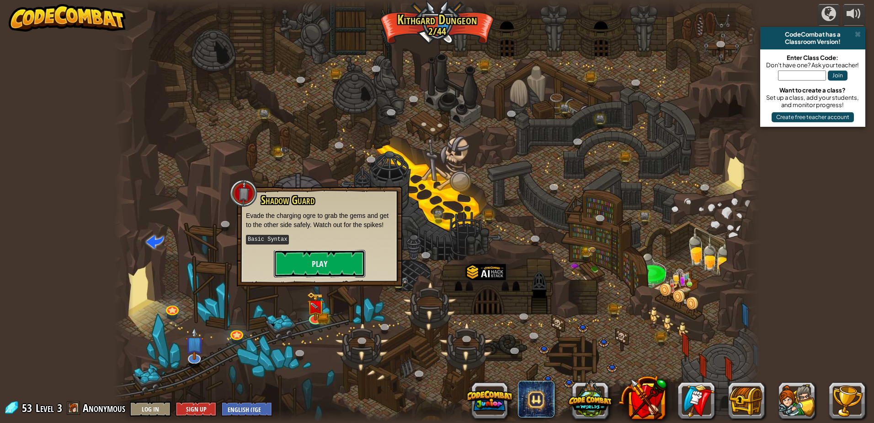
click at [308, 254] on button "Play" at bounding box center [319, 263] width 91 height 27
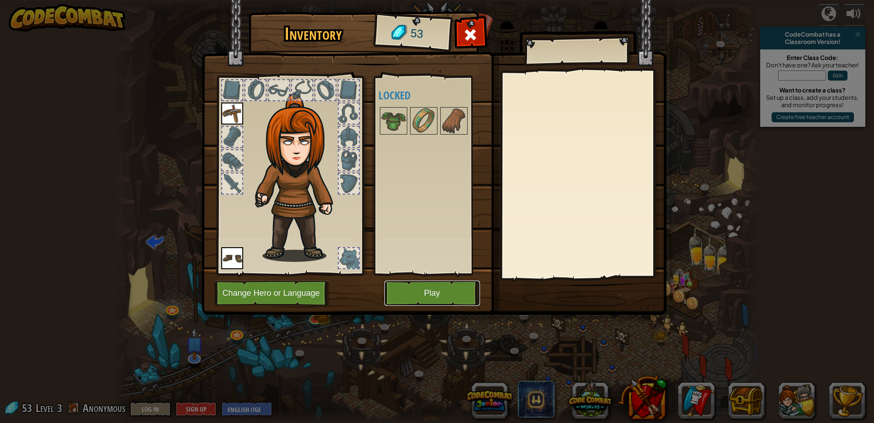
click at [431, 295] on button "Play" at bounding box center [433, 292] width 96 height 25
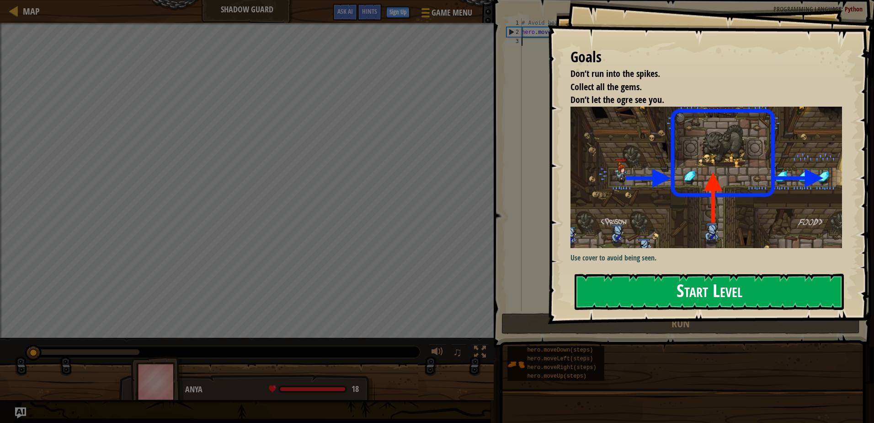
click at [676, 285] on button "Start Level" at bounding box center [709, 291] width 269 height 36
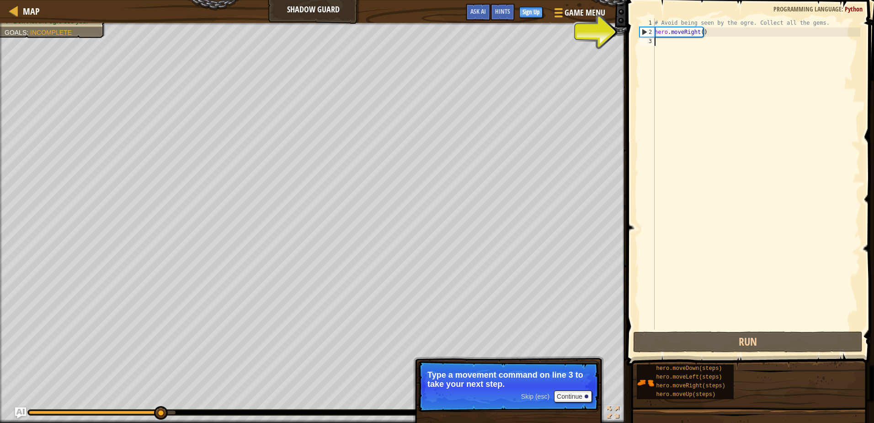
click at [680, 42] on div "# Avoid being seen by the ogre. Collect all the gems. hero . moveRight ( )" at bounding box center [757, 182] width 208 height 329
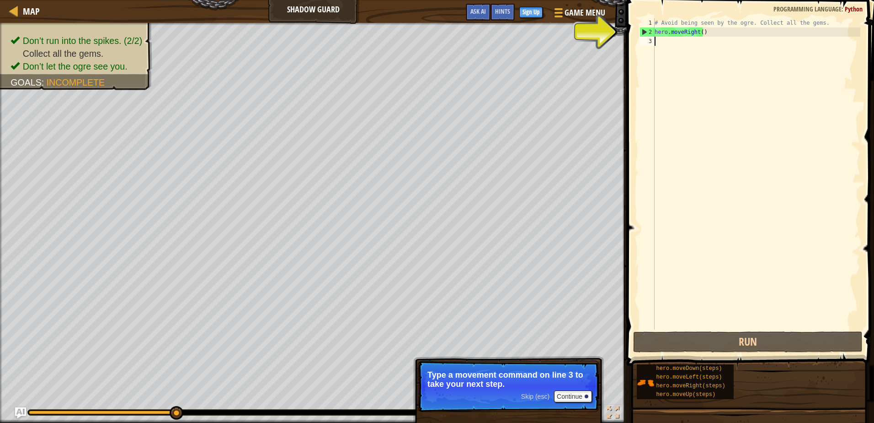
type textarea "m"
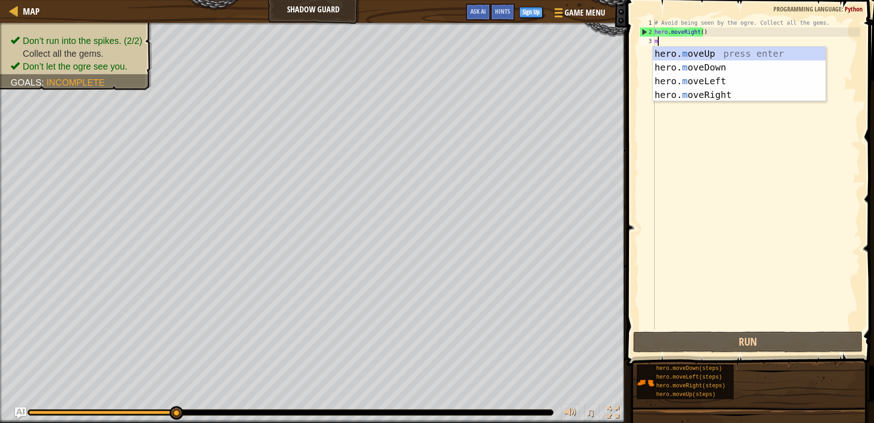
scroll to position [4, 0]
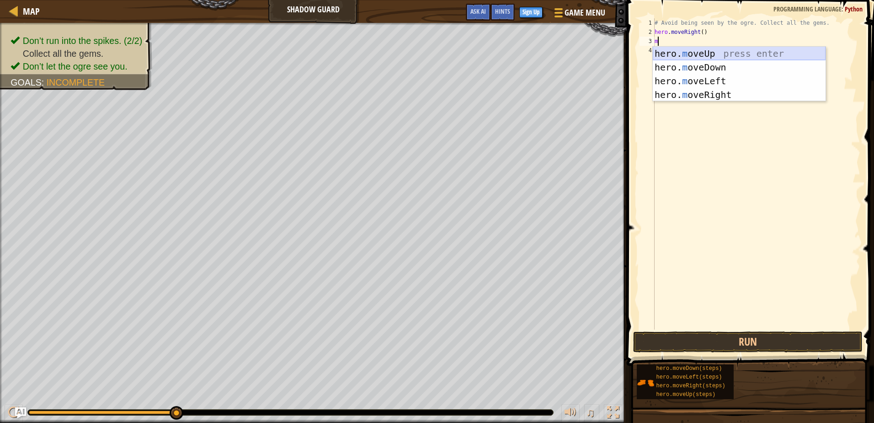
click at [690, 54] on div "hero. m oveUp press enter hero. m oveDown press enter hero. m oveLeft press ent…" at bounding box center [739, 88] width 173 height 82
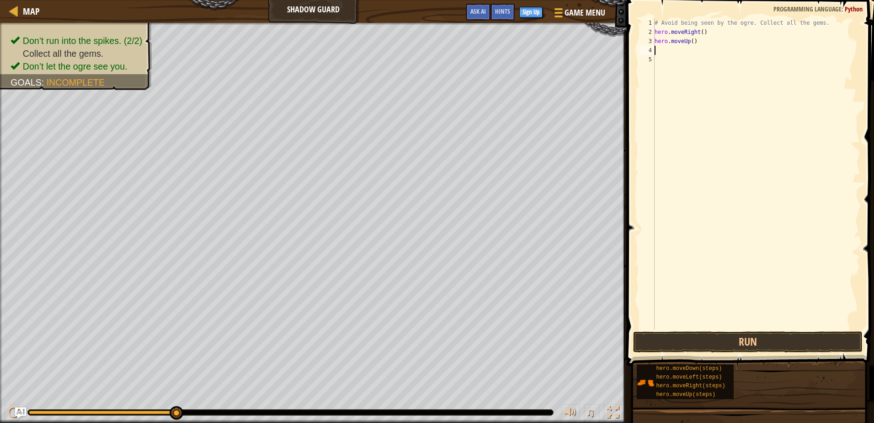
type textarea "m"
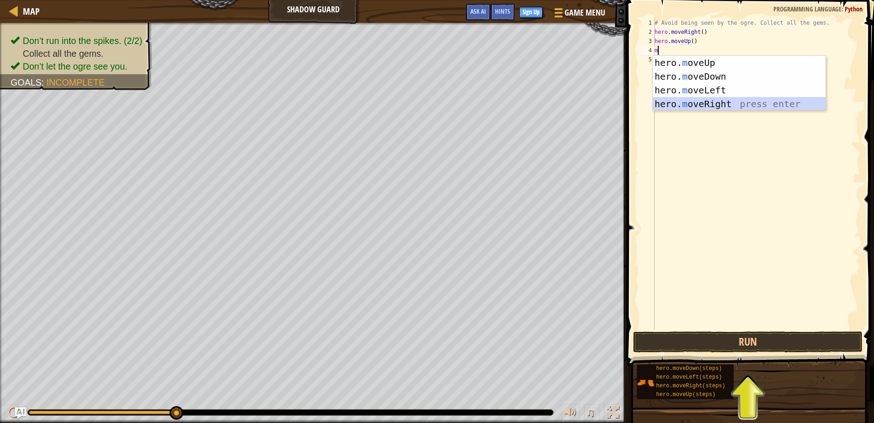
click at [706, 103] on div "hero. m oveUp press enter hero. m oveDown press enter hero. m oveLeft press ent…" at bounding box center [739, 97] width 173 height 82
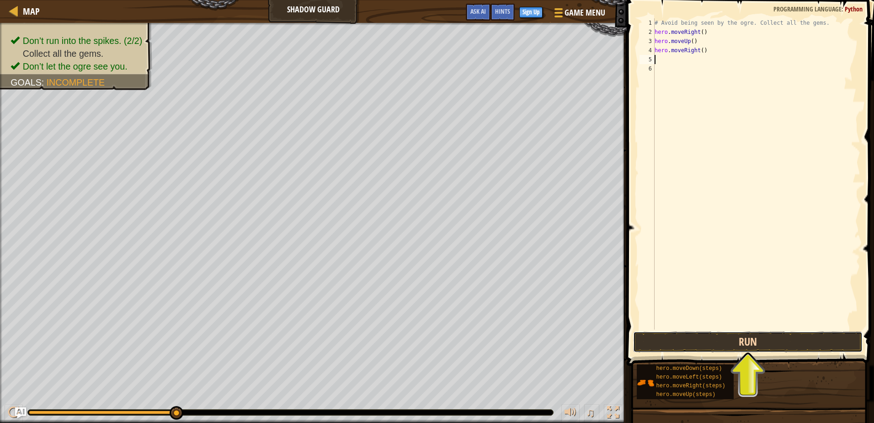
click at [741, 340] on button "Run" at bounding box center [747, 341] width 229 height 21
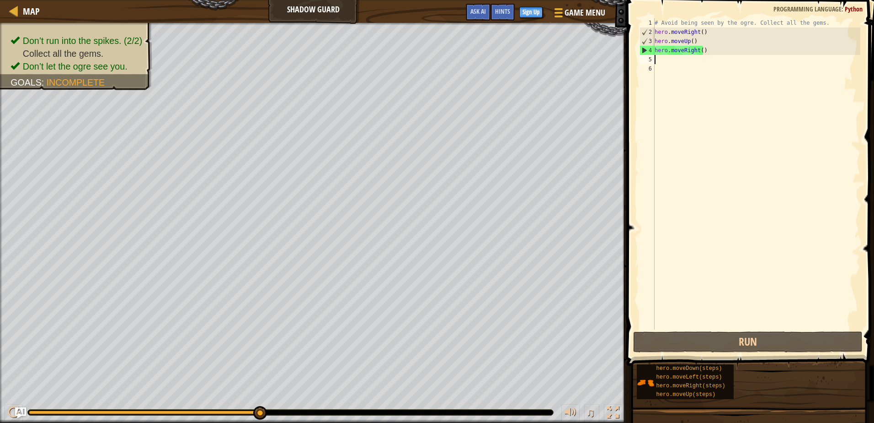
type textarea "m"
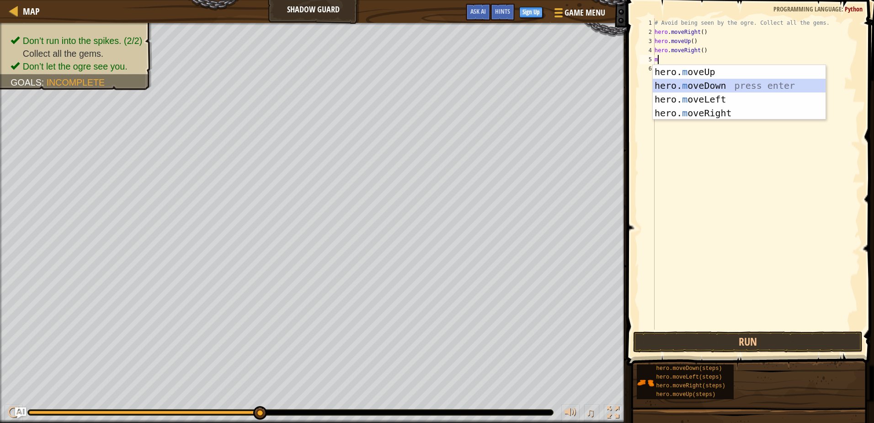
click at [771, 86] on div "hero. m oveUp press enter hero. m oveDown press enter hero. m oveLeft press ent…" at bounding box center [739, 106] width 173 height 82
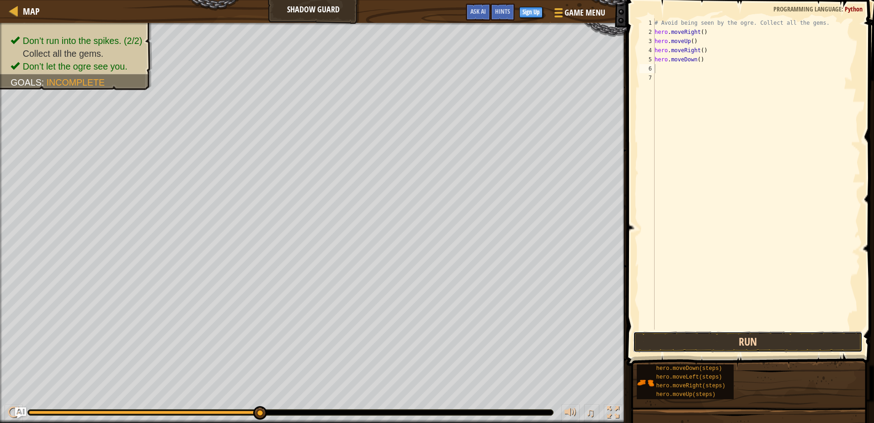
click at [737, 345] on button "Run" at bounding box center [747, 341] width 229 height 21
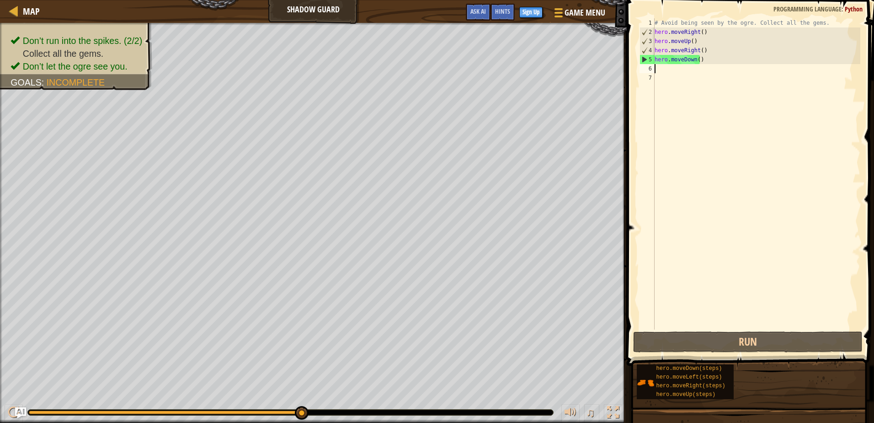
click at [704, 71] on div "# Avoid being seen by the ogre. Collect all the gems. hero . moveRight ( ) hero…" at bounding box center [757, 182] width 208 height 329
type textarea "m"
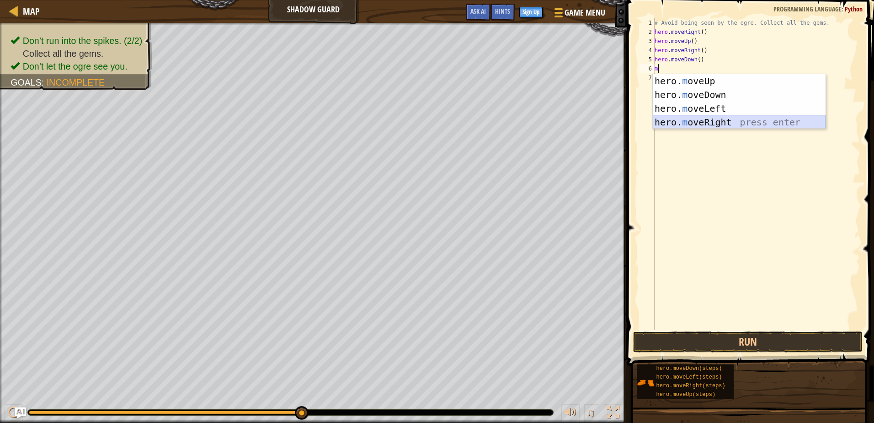
click at [708, 121] on div "hero. m oveUp press enter hero. m oveDown press enter hero. m oveLeft press ent…" at bounding box center [739, 115] width 173 height 82
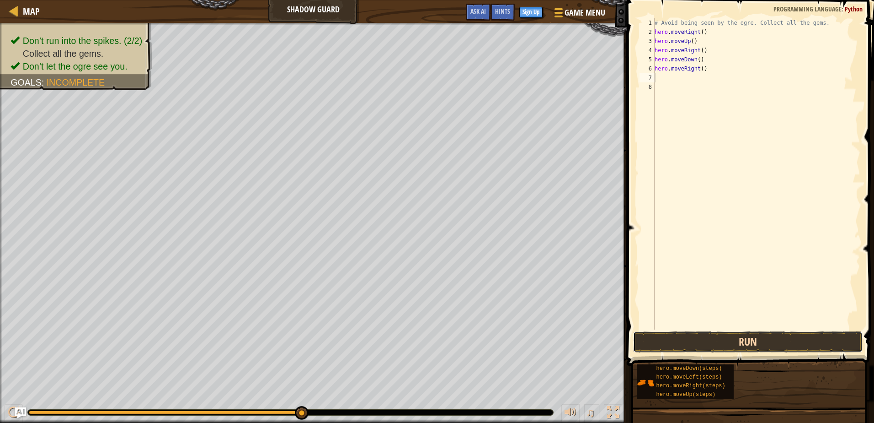
click at [713, 343] on button "Run" at bounding box center [747, 341] width 229 height 21
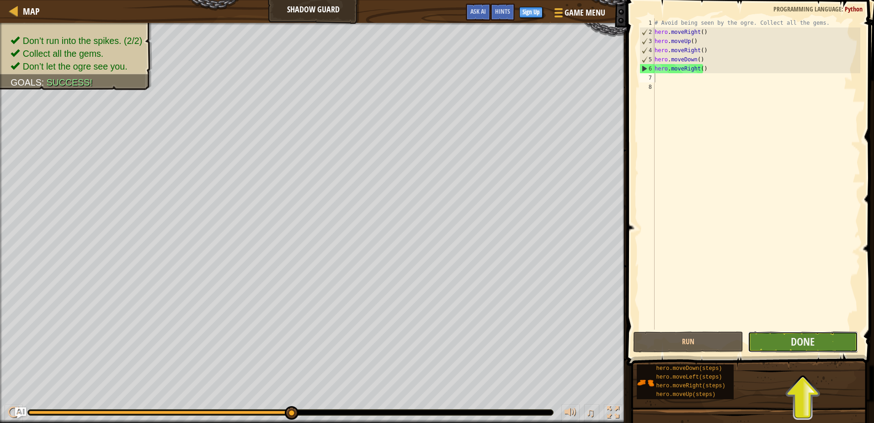
click at [782, 343] on button "Done" at bounding box center [803, 341] width 110 height 21
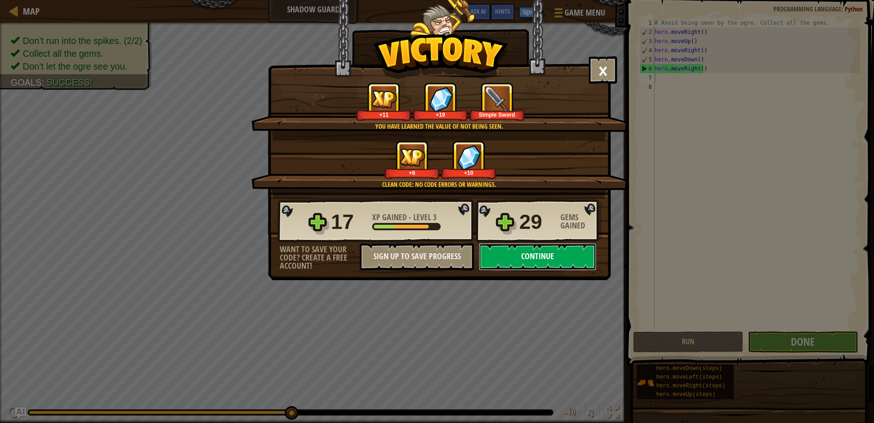
click at [543, 255] on button "Continue" at bounding box center [538, 256] width 118 height 27
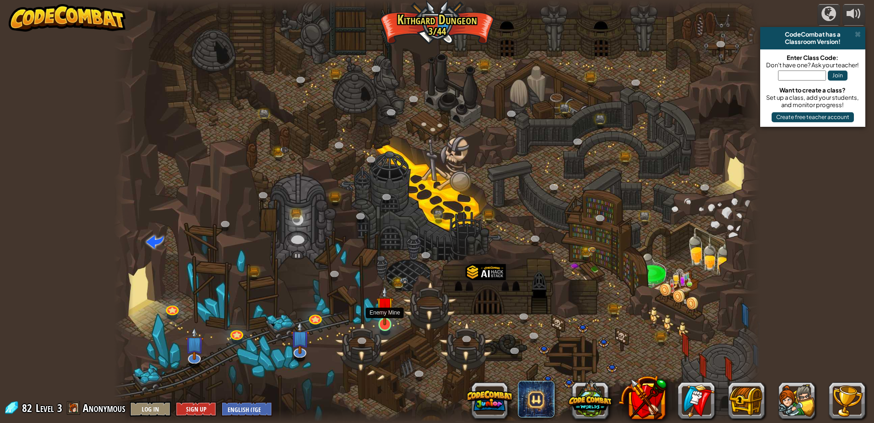
click at [387, 318] on img at bounding box center [384, 305] width 17 height 40
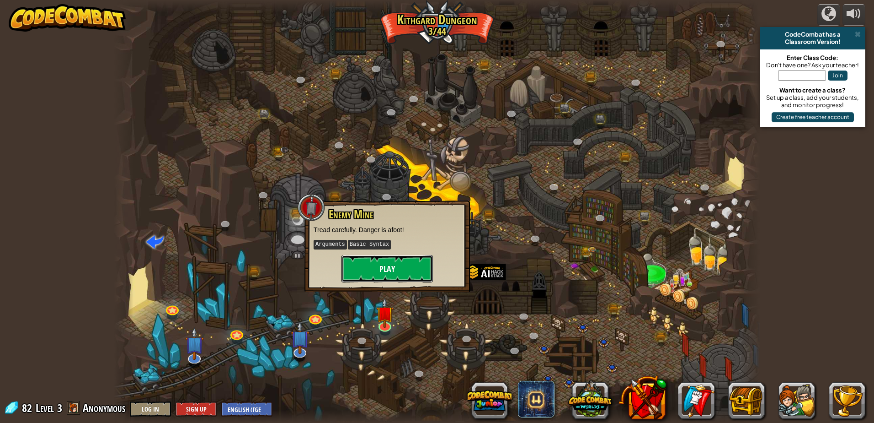
click at [394, 266] on button "Play" at bounding box center [387, 268] width 91 height 27
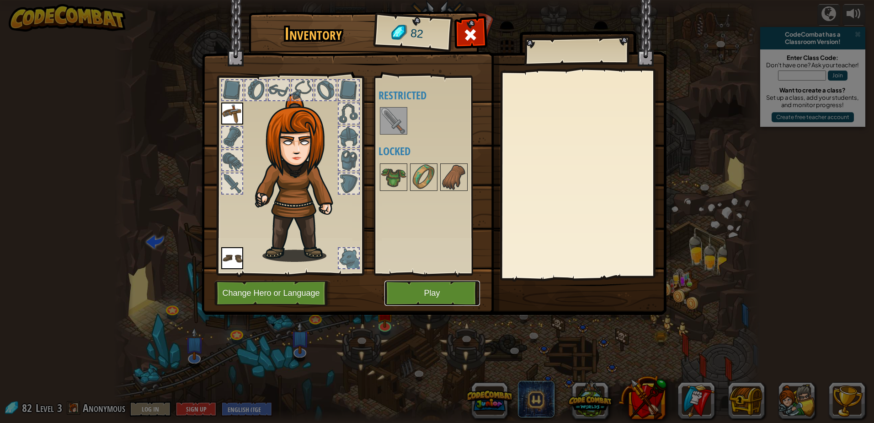
click at [429, 291] on button "Play" at bounding box center [433, 292] width 96 height 25
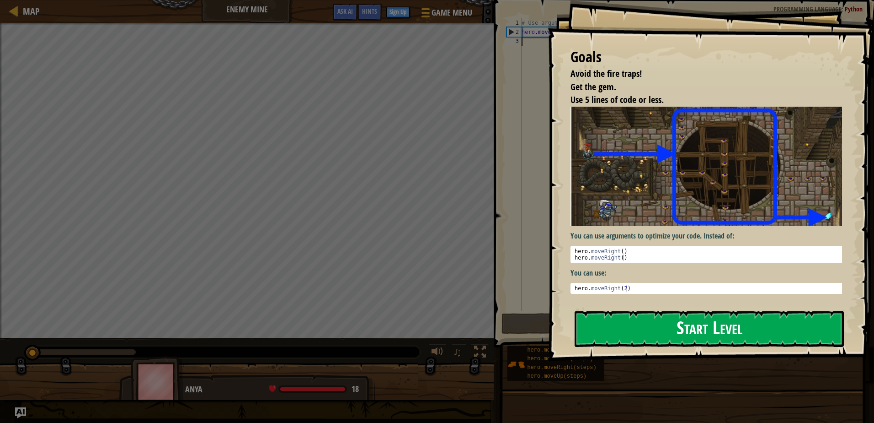
click at [637, 321] on button "Start Level" at bounding box center [709, 329] width 269 height 36
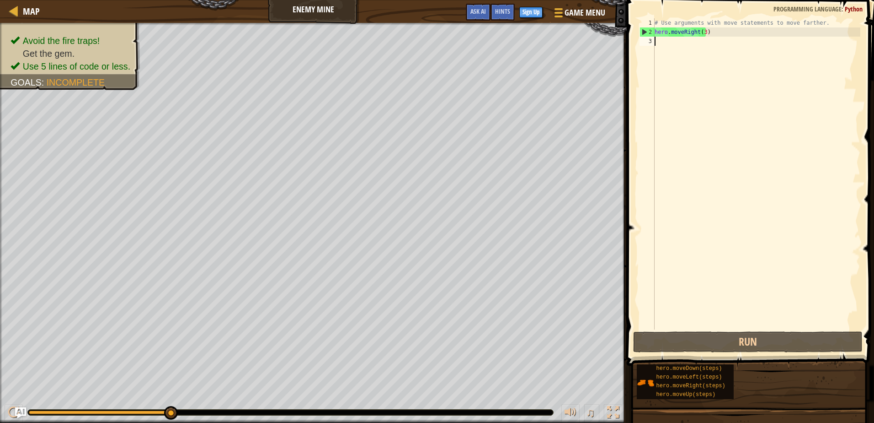
click at [721, 58] on div "# Use arguments with move statements to move farther. hero . moveRight ( 3 )" at bounding box center [757, 182] width 208 height 329
type textarea "m"
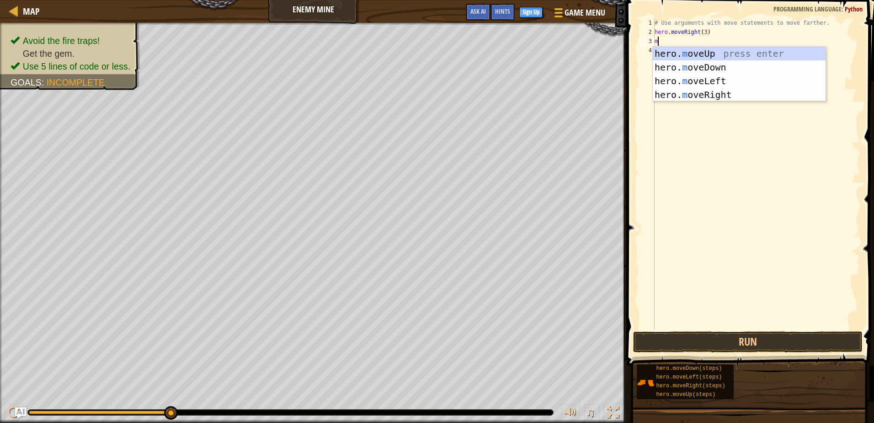
click at [721, 58] on div "hero. m oveUp press enter hero. m oveDown press enter hero. m oveLeft press ent…" at bounding box center [739, 88] width 173 height 82
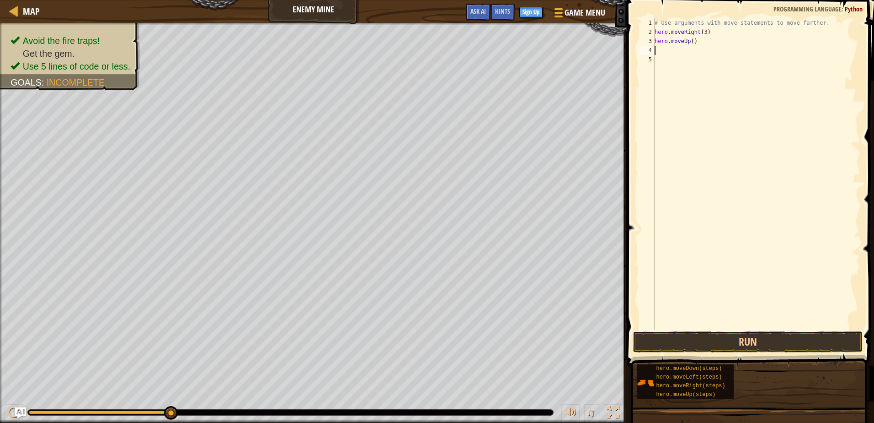
type textarea "m"
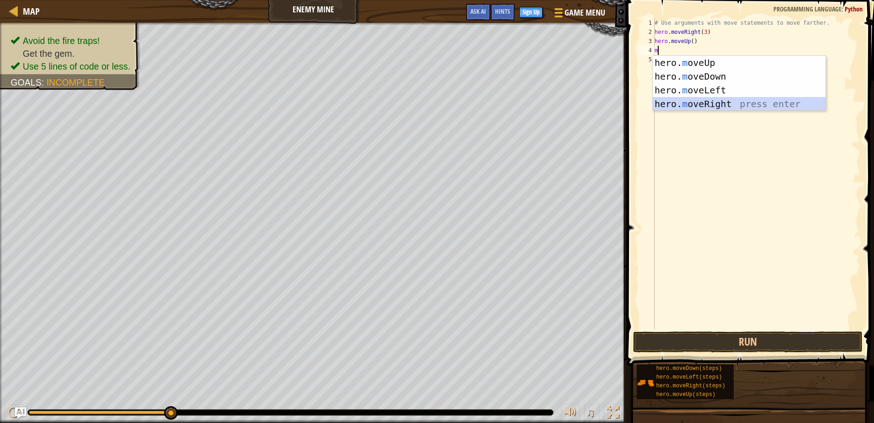
click at [728, 103] on div "hero. m oveUp press enter hero. m oveDown press enter hero. m oveLeft press ent…" at bounding box center [739, 97] width 173 height 82
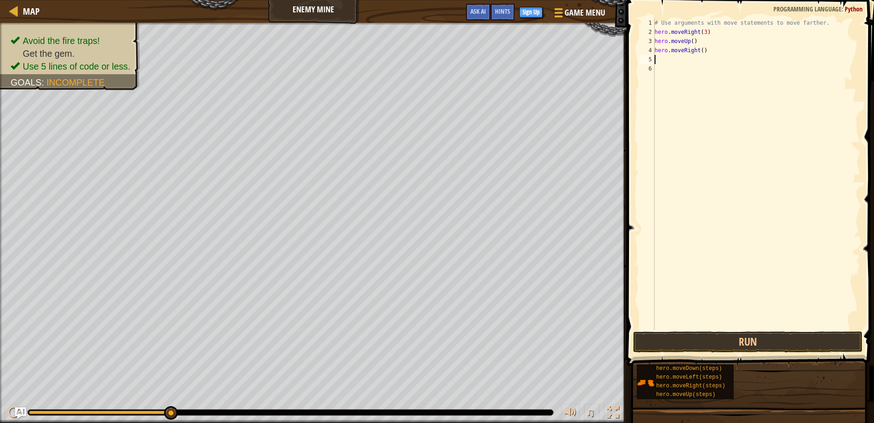
type textarea "m"
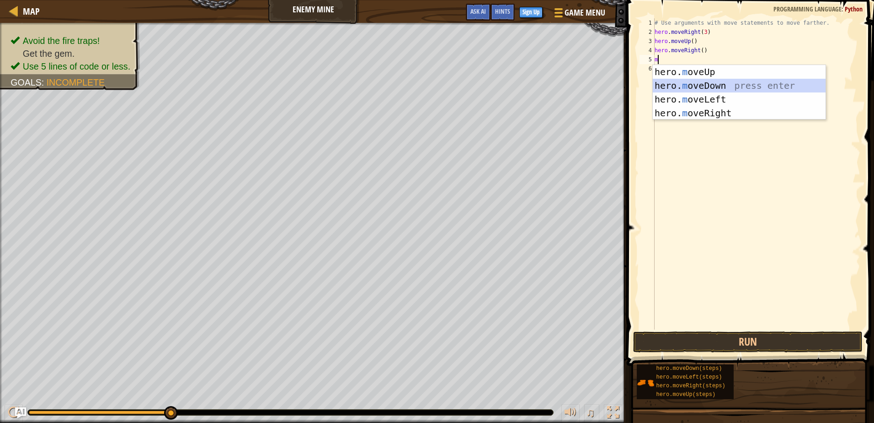
click at [695, 89] on div "hero. m oveUp press enter hero. m oveDown press enter hero. m oveLeft press ent…" at bounding box center [739, 106] width 173 height 82
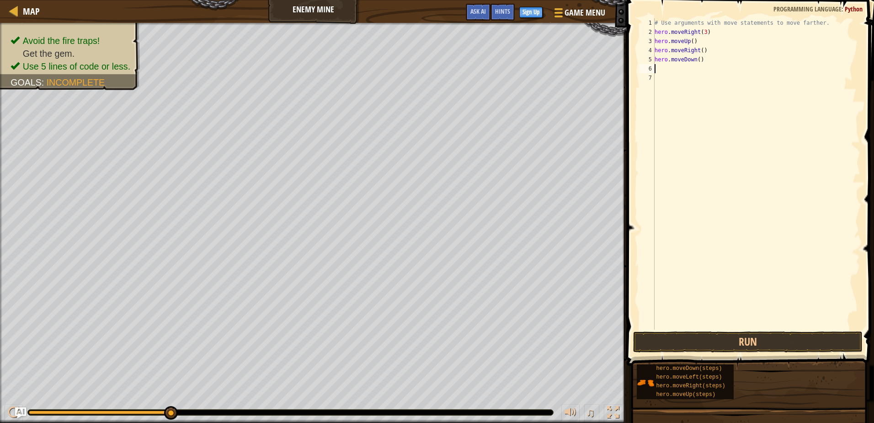
click at [695, 58] on div "# Use arguments with move statements to move farther. hero . moveRight ( 3 ) he…" at bounding box center [757, 182] width 208 height 329
click at [697, 58] on div "# Use arguments with move statements to move farther. hero . moveRight ( 3 ) he…" at bounding box center [757, 182] width 208 height 329
type textarea "hero.moveDown(3)"
click at [669, 72] on div "# Use arguments with move statements to move farther. hero . moveRight ( 3 ) he…" at bounding box center [757, 182] width 208 height 329
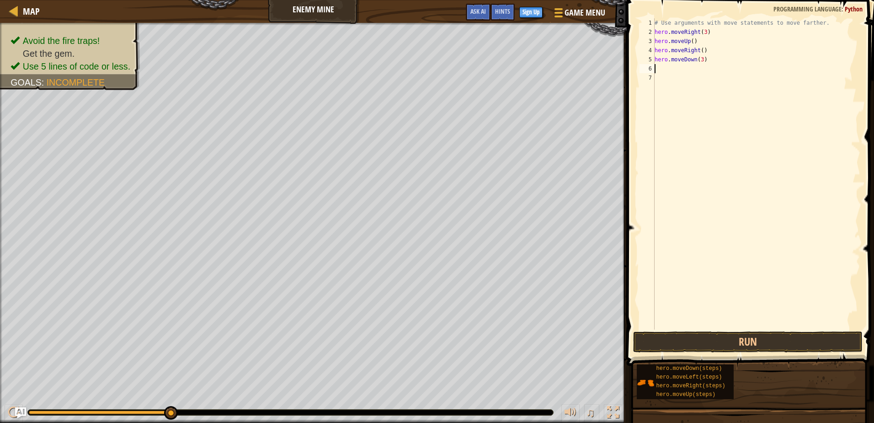
scroll to position [4, 0]
type textarea "m"
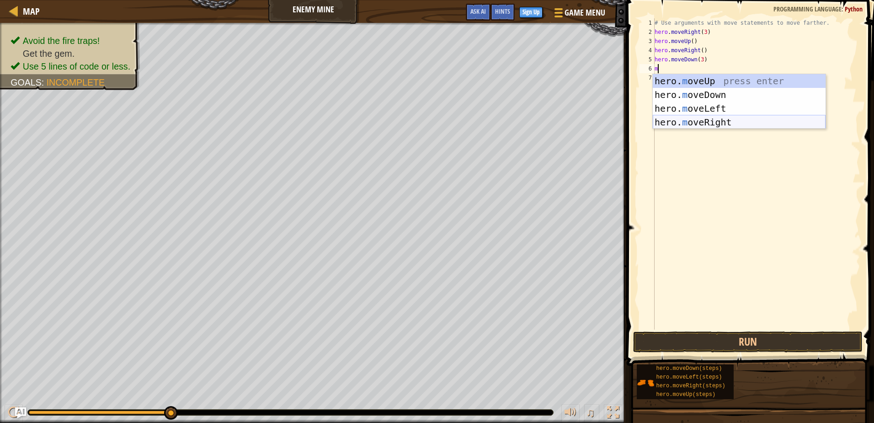
click at [706, 124] on div "hero. m oveUp press enter hero. m oveDown press enter hero. m oveLeft press ent…" at bounding box center [739, 115] width 173 height 82
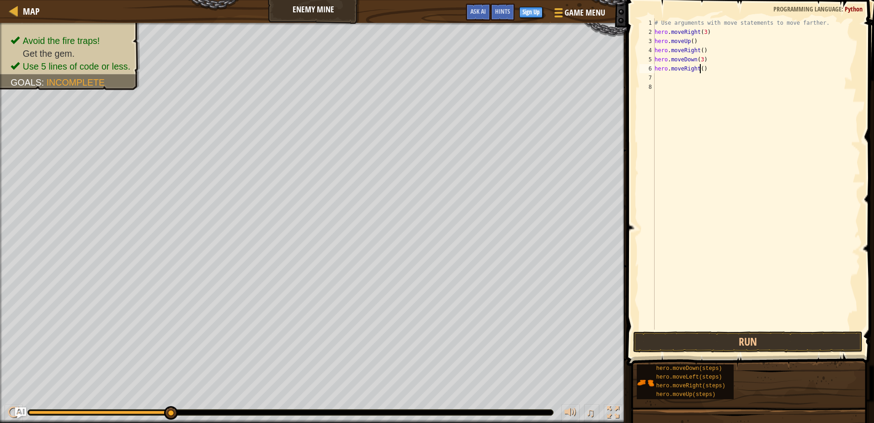
click at [700, 68] on div "# Use arguments with move statements to move farther. hero . moveRight ( 3 ) he…" at bounding box center [757, 182] width 208 height 329
type textarea "hero.moveRight(2)"
click at [751, 344] on button "Run" at bounding box center [747, 341] width 229 height 21
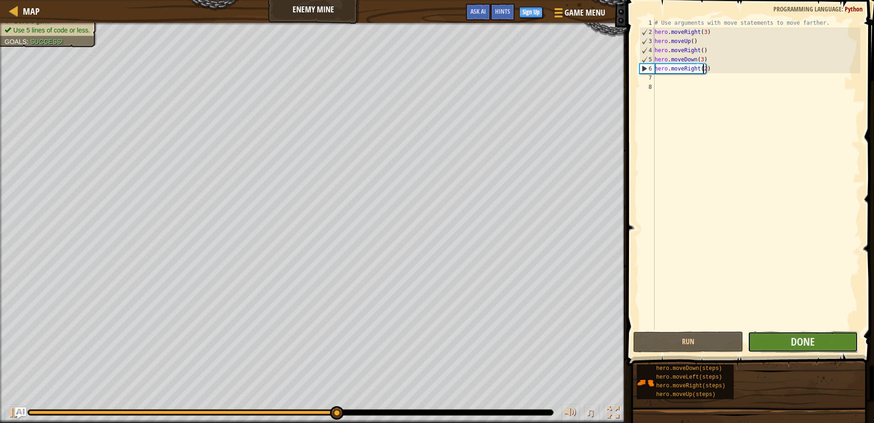
click at [819, 343] on button "Done" at bounding box center [803, 341] width 110 height 21
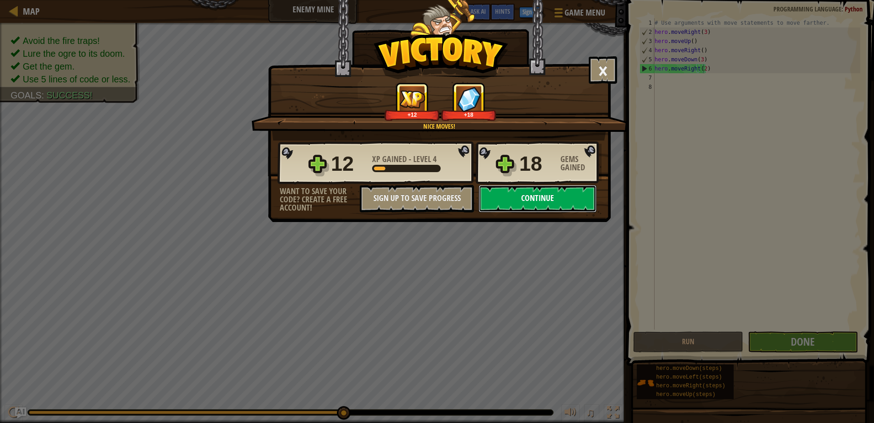
click at [537, 192] on button "Continue" at bounding box center [538, 198] width 118 height 27
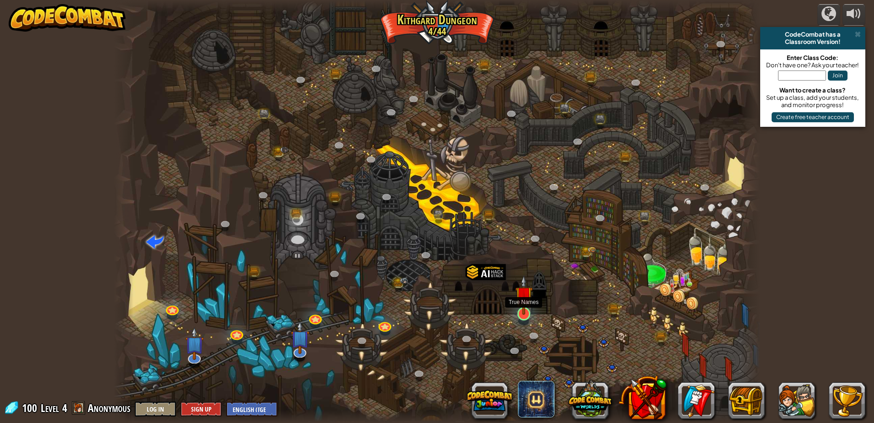
click at [525, 300] on img at bounding box center [523, 295] width 17 height 40
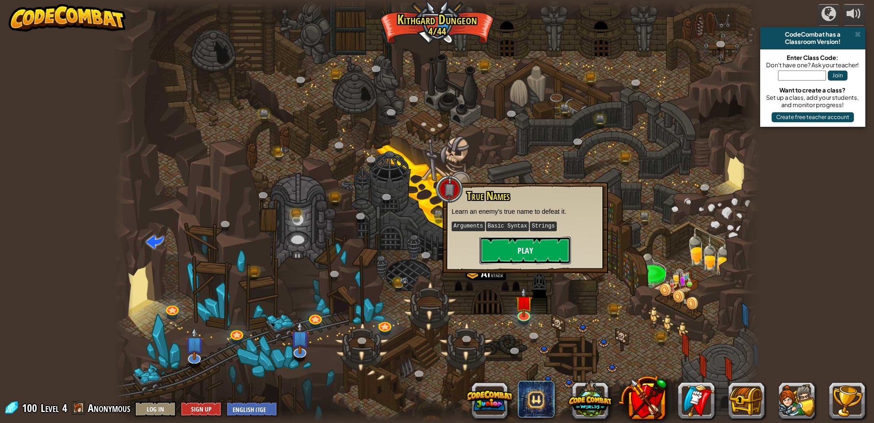
click at [533, 242] on button "Play" at bounding box center [525, 249] width 91 height 27
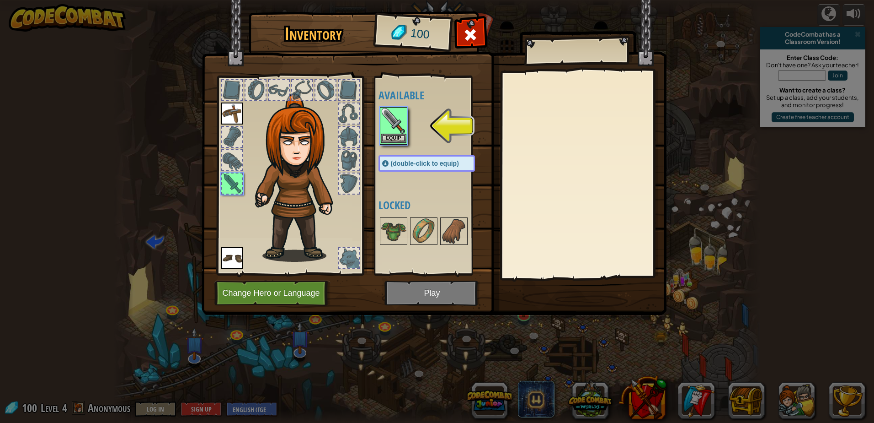
click at [395, 127] on img at bounding box center [394, 121] width 26 height 26
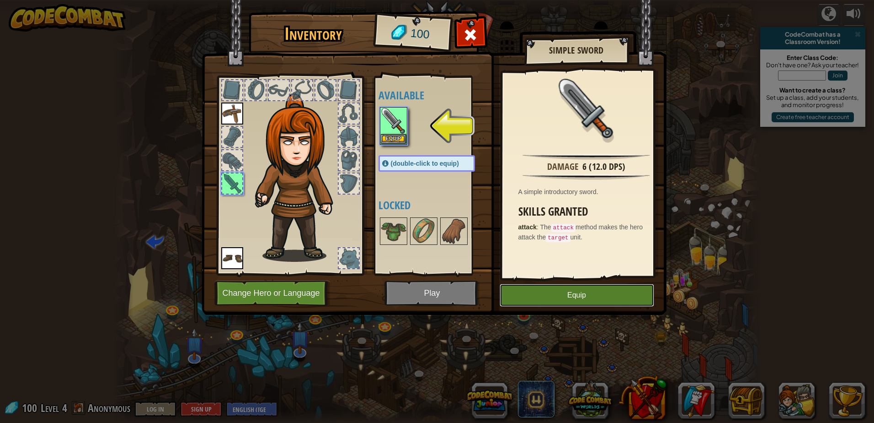
click at [561, 298] on button "Equip" at bounding box center [577, 295] width 155 height 23
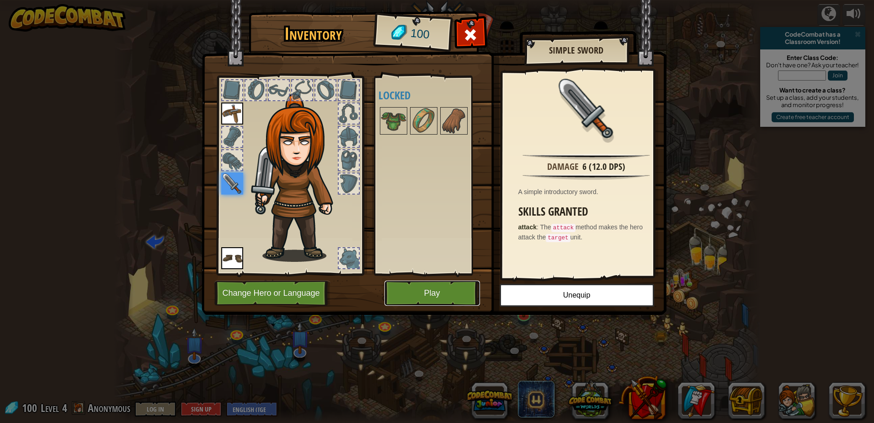
click at [414, 290] on button "Play" at bounding box center [433, 292] width 96 height 25
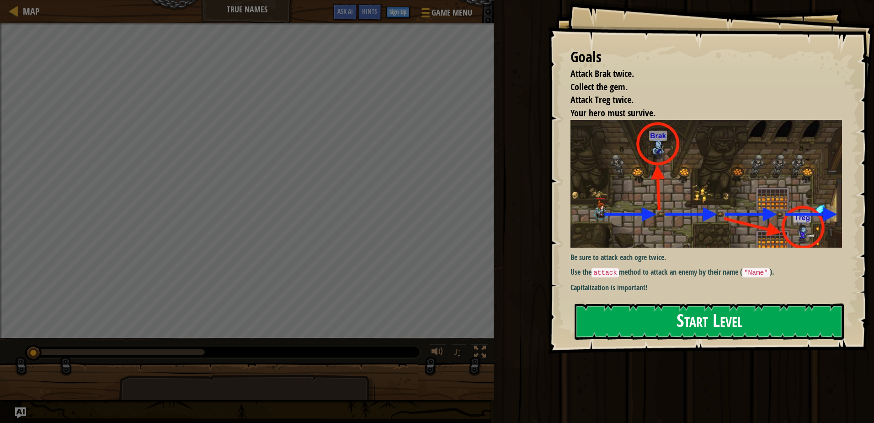
click at [651, 325] on button "Start Level" at bounding box center [709, 321] width 269 height 36
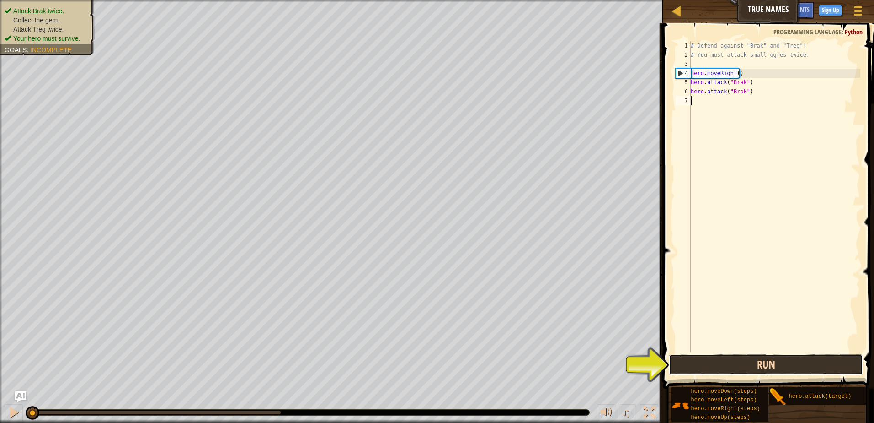
click at [729, 361] on button "Run" at bounding box center [766, 364] width 194 height 21
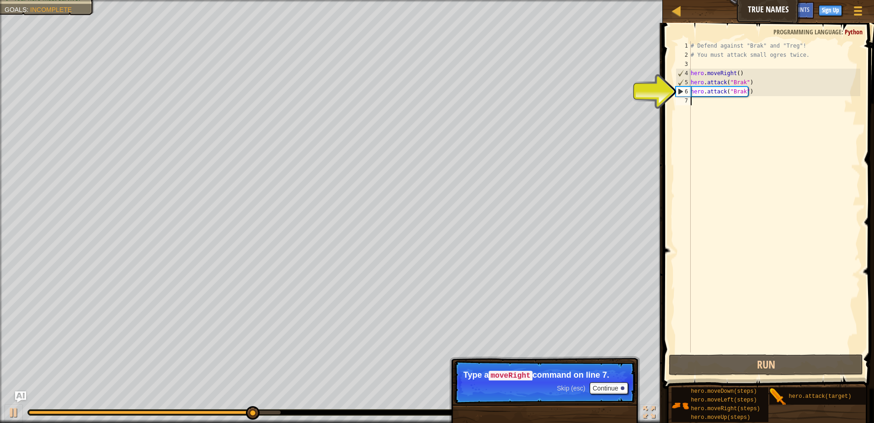
click at [712, 103] on div "# Defend against "Brak" and "Treg"! # You must attack small ogres twice. hero .…" at bounding box center [775, 205] width 172 height 329
type textarea "m"
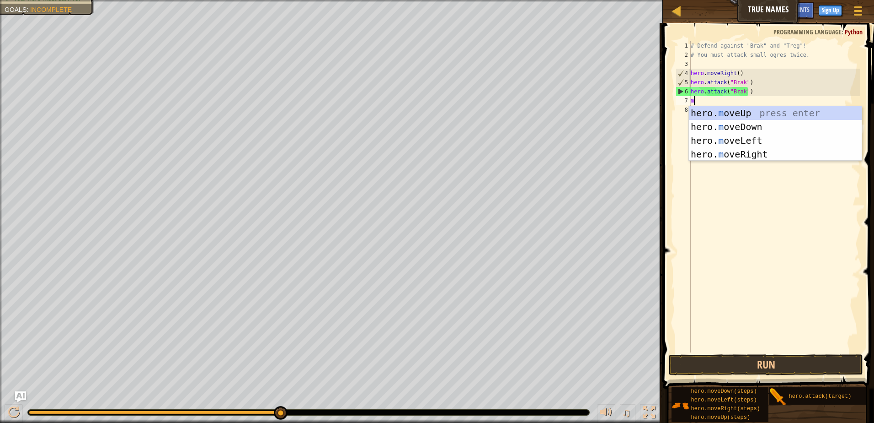
scroll to position [4, 0]
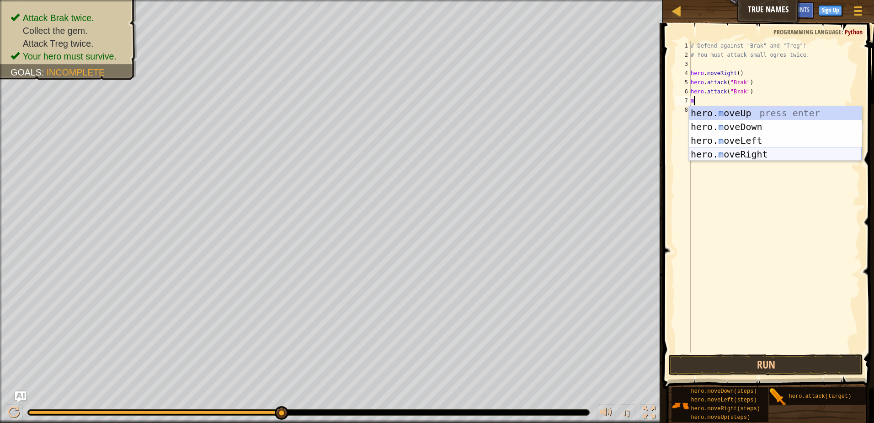
click at [765, 151] on div "hero. m oveUp press enter hero. m oveDown press enter hero. m oveLeft press ent…" at bounding box center [775, 147] width 173 height 82
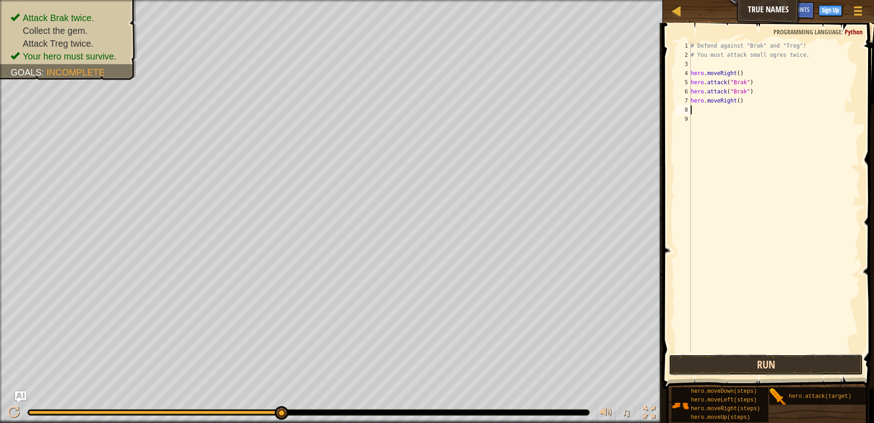
click at [749, 363] on button "Run" at bounding box center [766, 364] width 194 height 21
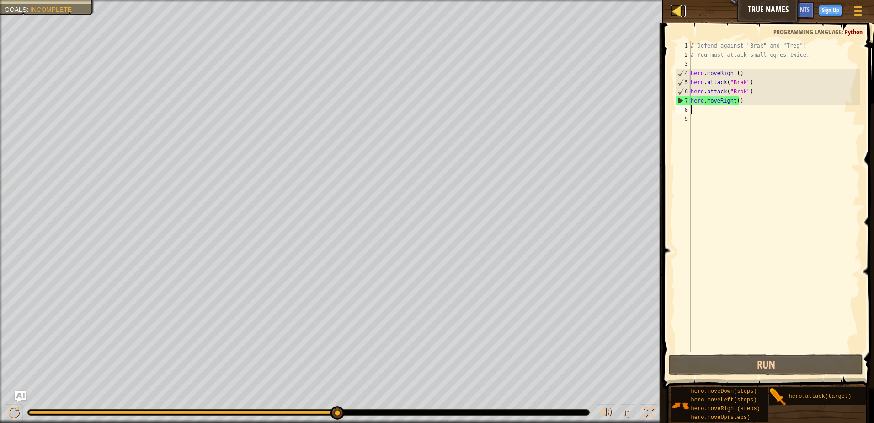
click at [681, 11] on div at bounding box center [676, 10] width 11 height 11
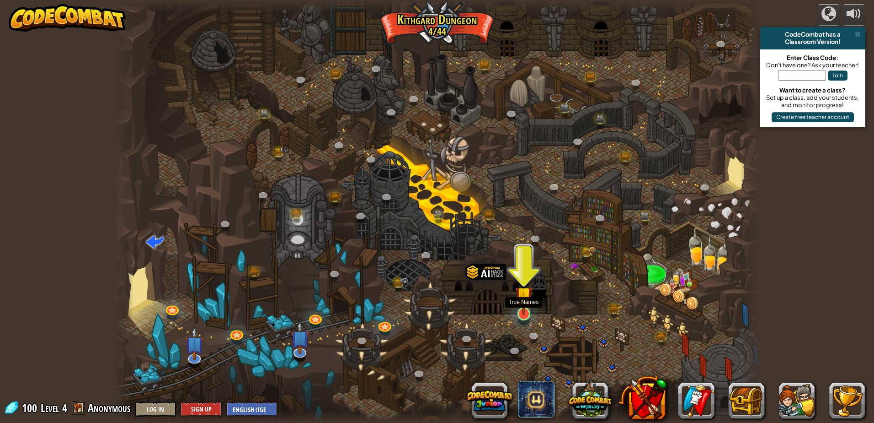
click at [528, 306] on img at bounding box center [523, 295] width 17 height 40
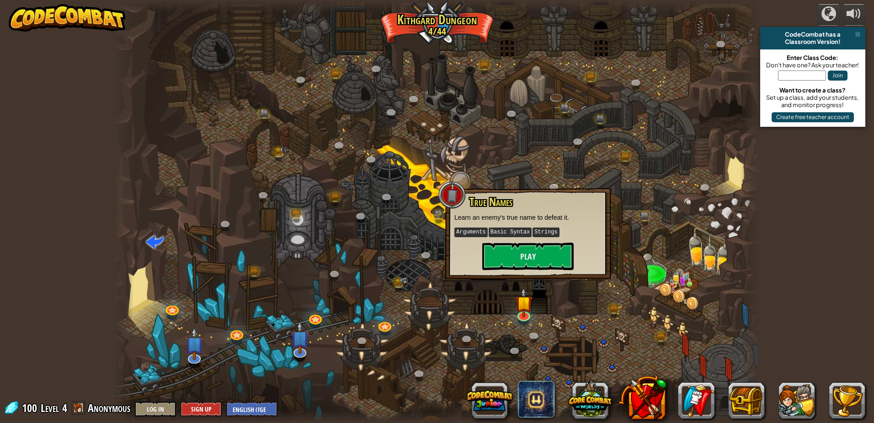
click at [493, 320] on div at bounding box center [437, 211] width 647 height 423
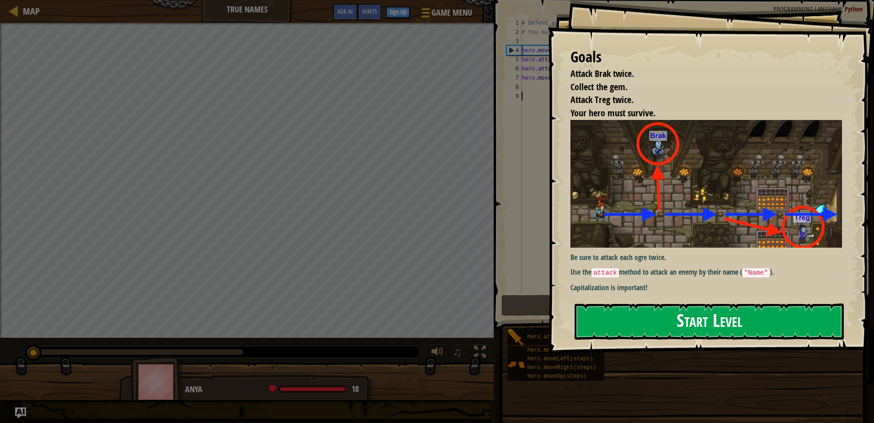
click at [670, 315] on button "Start Level" at bounding box center [709, 321] width 269 height 36
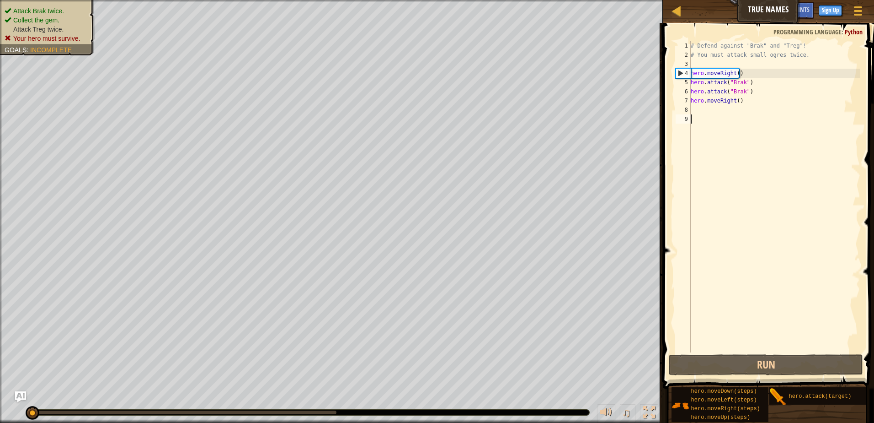
click at [702, 107] on div "# Defend against "Brak" and "Treg"! # You must attack small ogres twice. hero .…" at bounding box center [775, 205] width 172 height 329
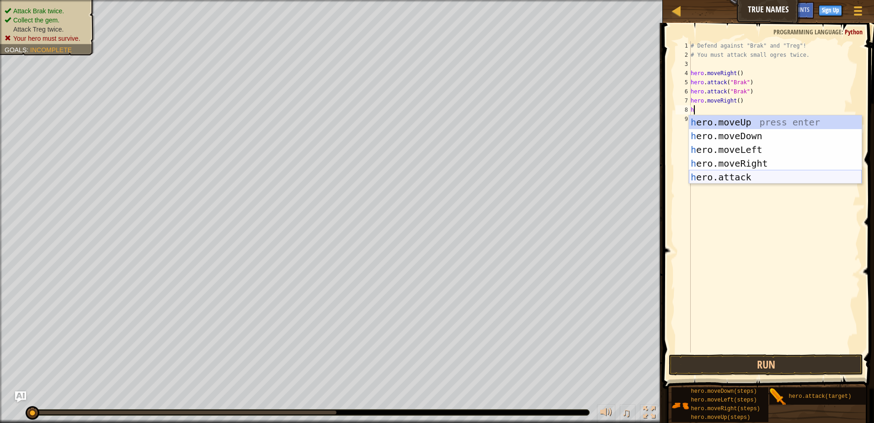
click at [707, 178] on div "h ero.moveUp press enter h ero.moveDown press enter h ero.moveLeft press enter …" at bounding box center [775, 163] width 173 height 96
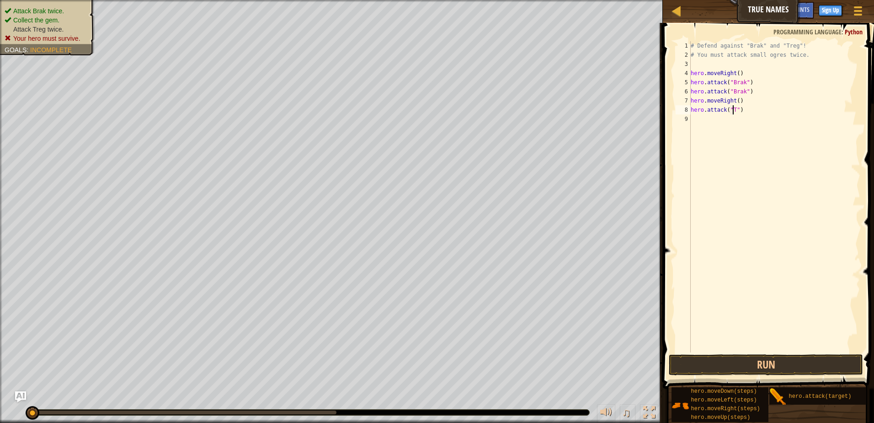
scroll to position [4, 4]
type textarea "hero.attack("Treg")"
click at [708, 119] on div "# Defend against "Brak" and "Treg"! # You must attack small ogres twice. hero .…" at bounding box center [775, 205] width 172 height 329
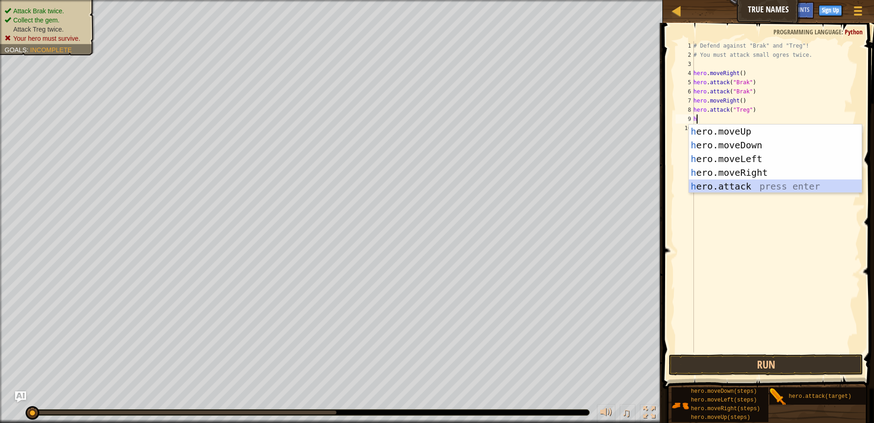
click at [756, 179] on div "h ero.moveUp press enter h ero.moveDown press enter h ero.moveLeft press enter …" at bounding box center [775, 172] width 173 height 96
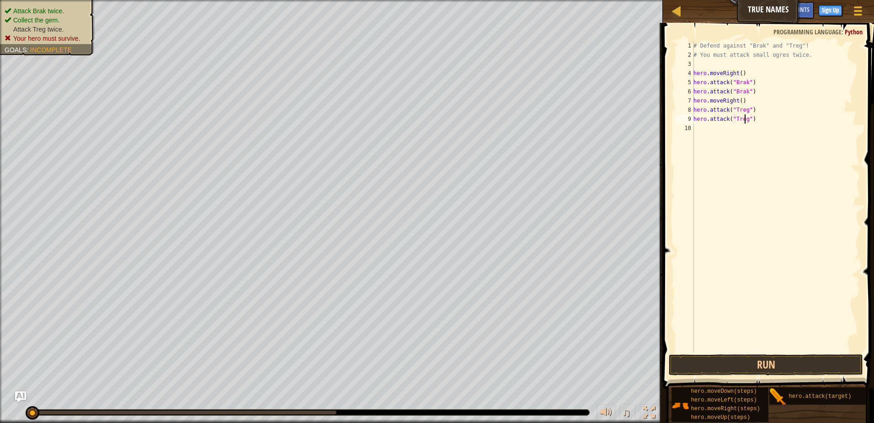
scroll to position [4, 4]
type textarea "hero.attack("Treg")"
click at [762, 362] on button "Run" at bounding box center [766, 364] width 194 height 21
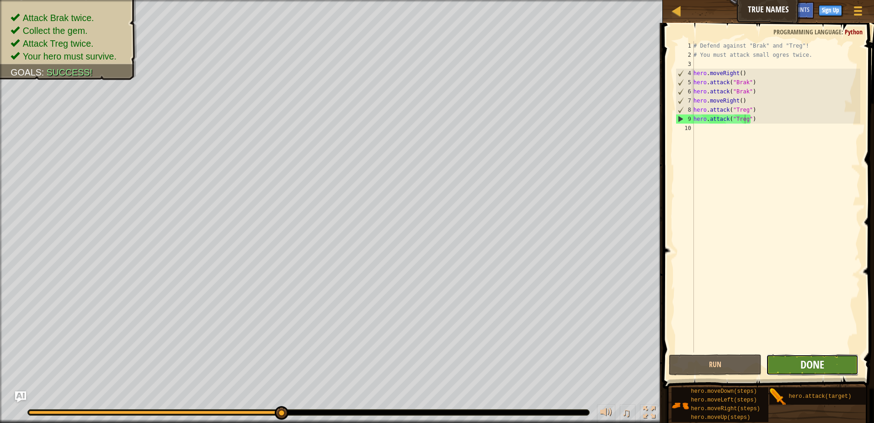
click at [810, 370] on span "Done" at bounding box center [813, 364] width 24 height 15
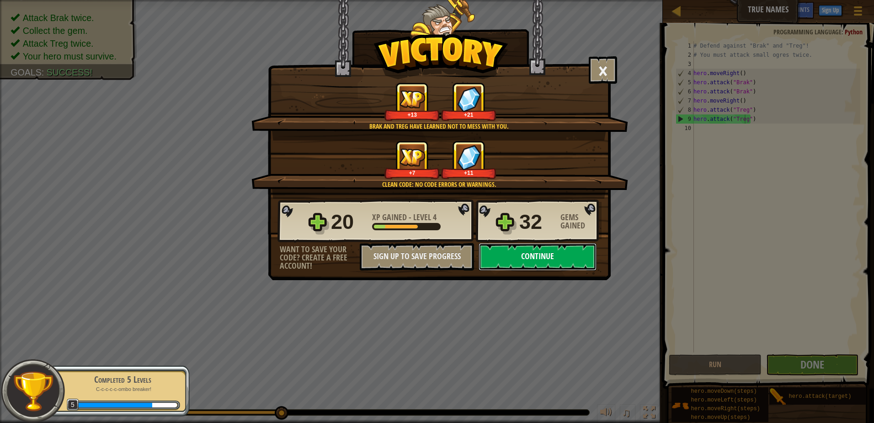
click at [533, 254] on button "Continue" at bounding box center [538, 256] width 118 height 27
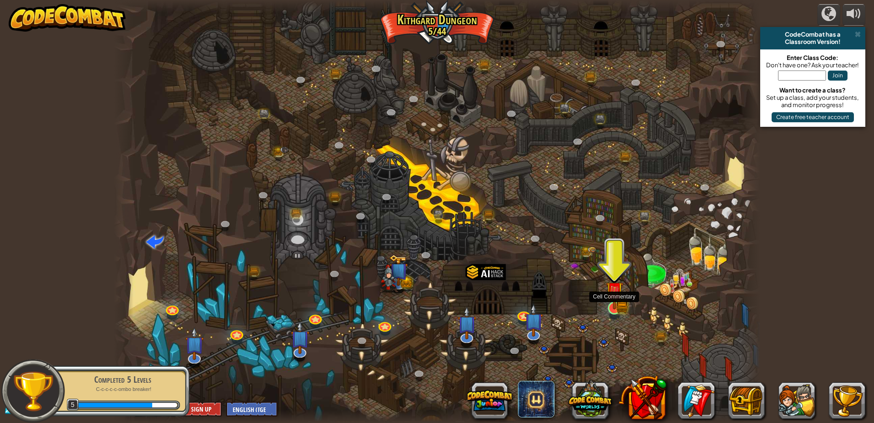
click at [610, 309] on img at bounding box center [614, 290] width 17 height 38
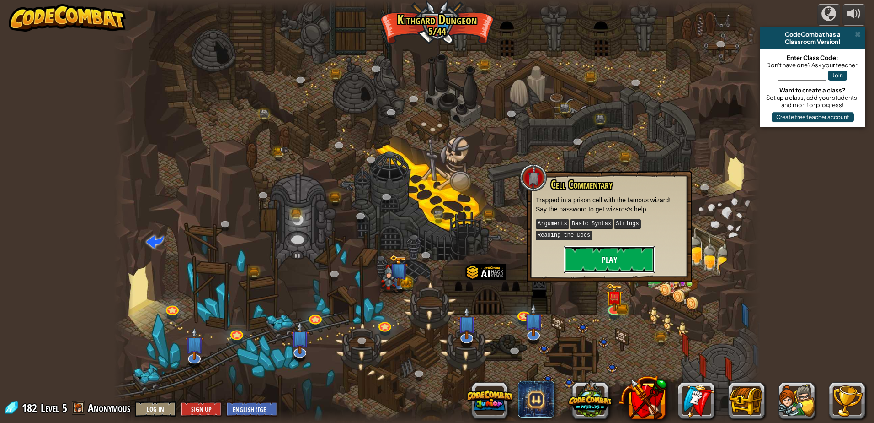
click at [589, 254] on button "Play" at bounding box center [609, 259] width 91 height 27
